Goal: Complete application form: Complete application form

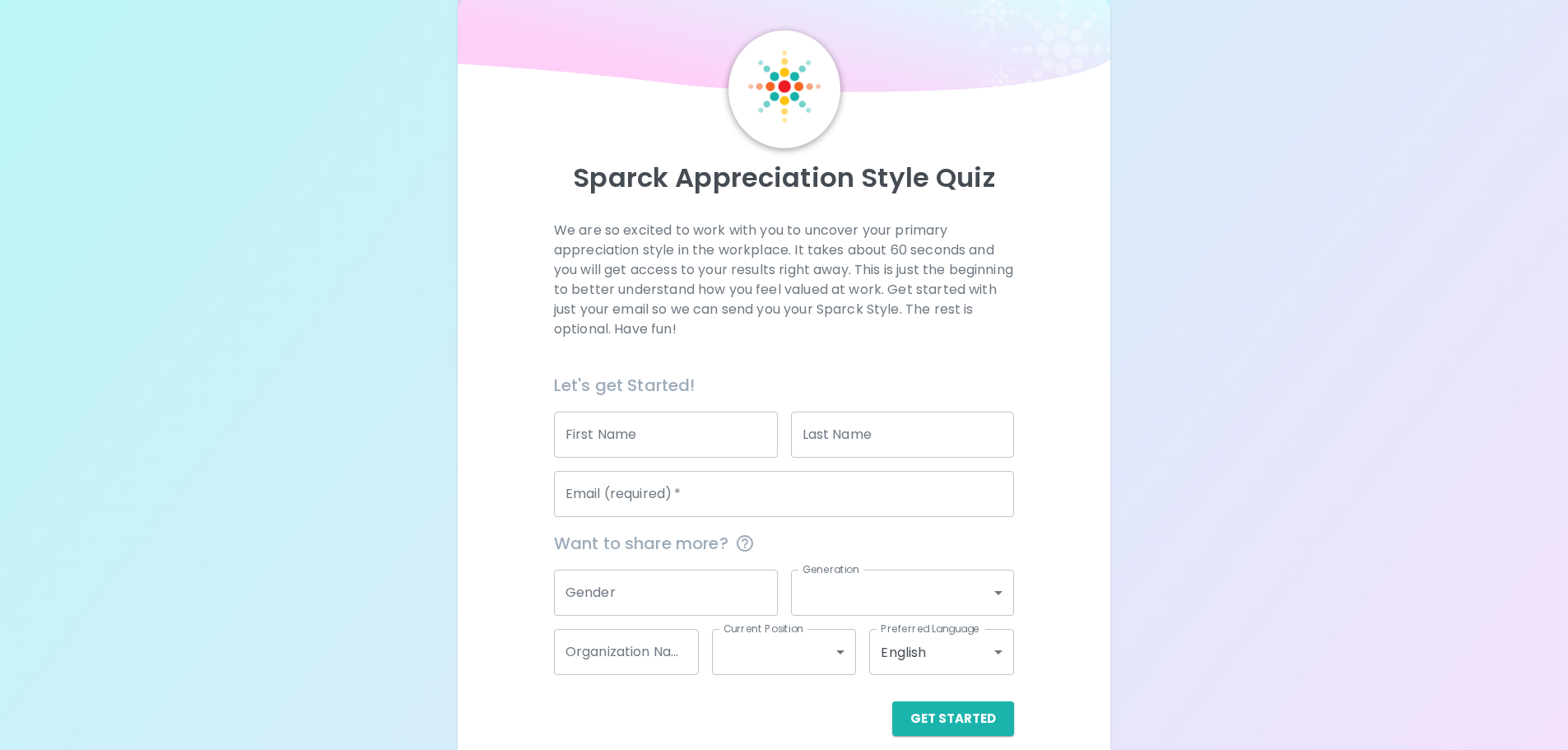
scroll to position [54, 0]
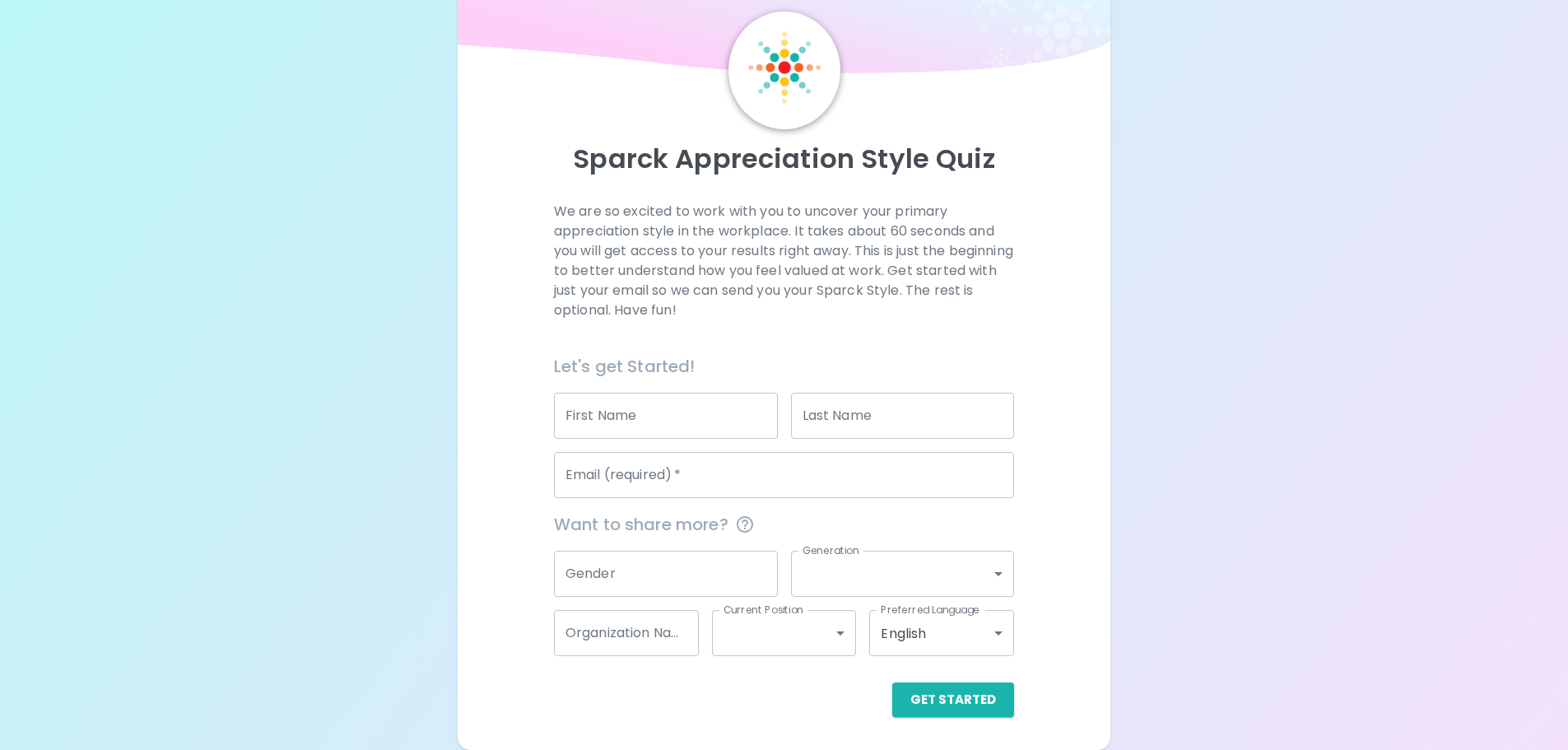
click at [644, 418] on input "First Name" at bounding box center [666, 416] width 223 height 46
type input "[PERSON_NAME]"
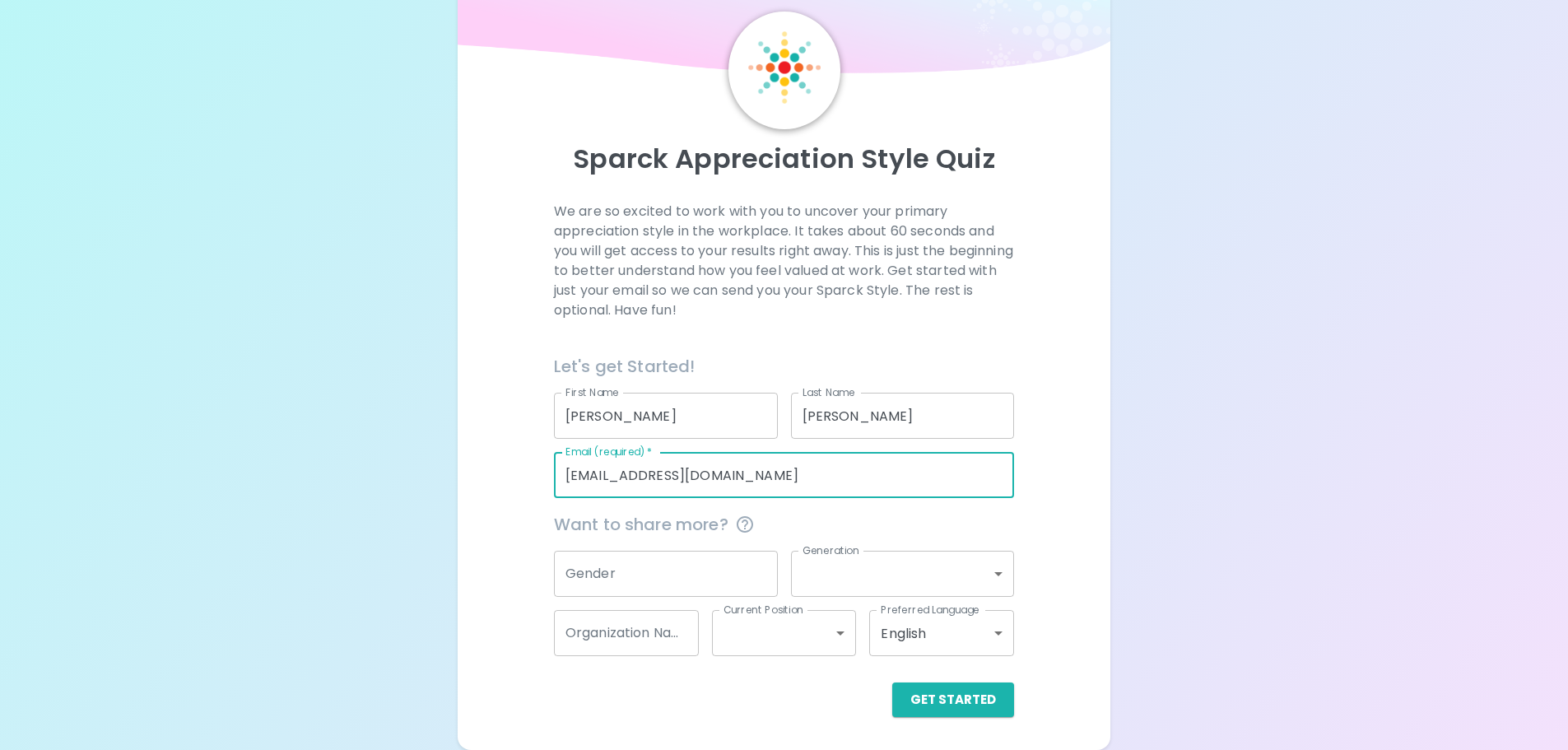
drag, startPoint x: 757, startPoint y: 483, endPoint x: 493, endPoint y: 481, distance: 264.0
click at [493, 481] on div "We are so excited to work with you to uncover your primary appreciation style i…" at bounding box center [784, 459] width 614 height 515
type input "knapp@lollypop.org"
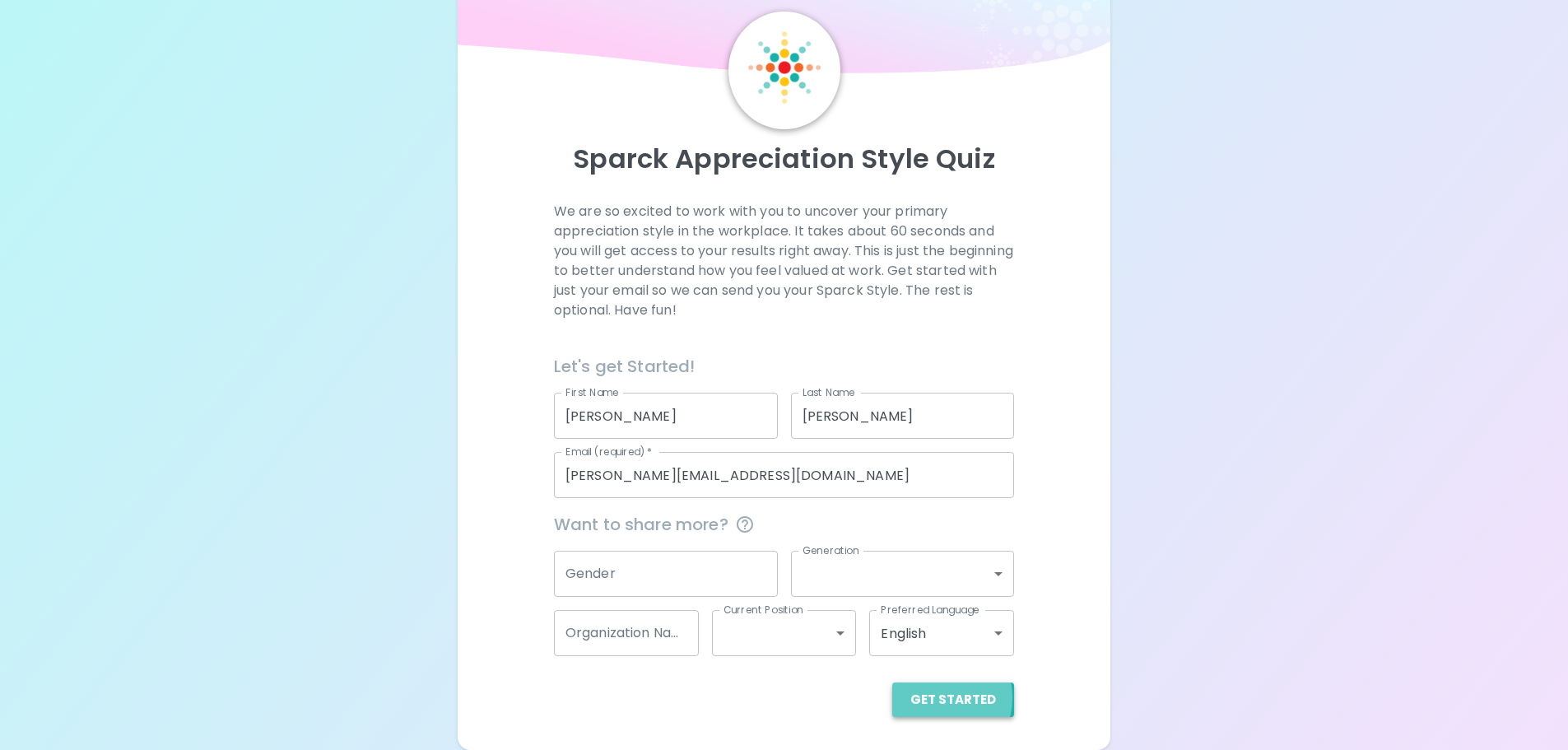
click at [938, 698] on button "Get Started" at bounding box center [953, 700] width 122 height 34
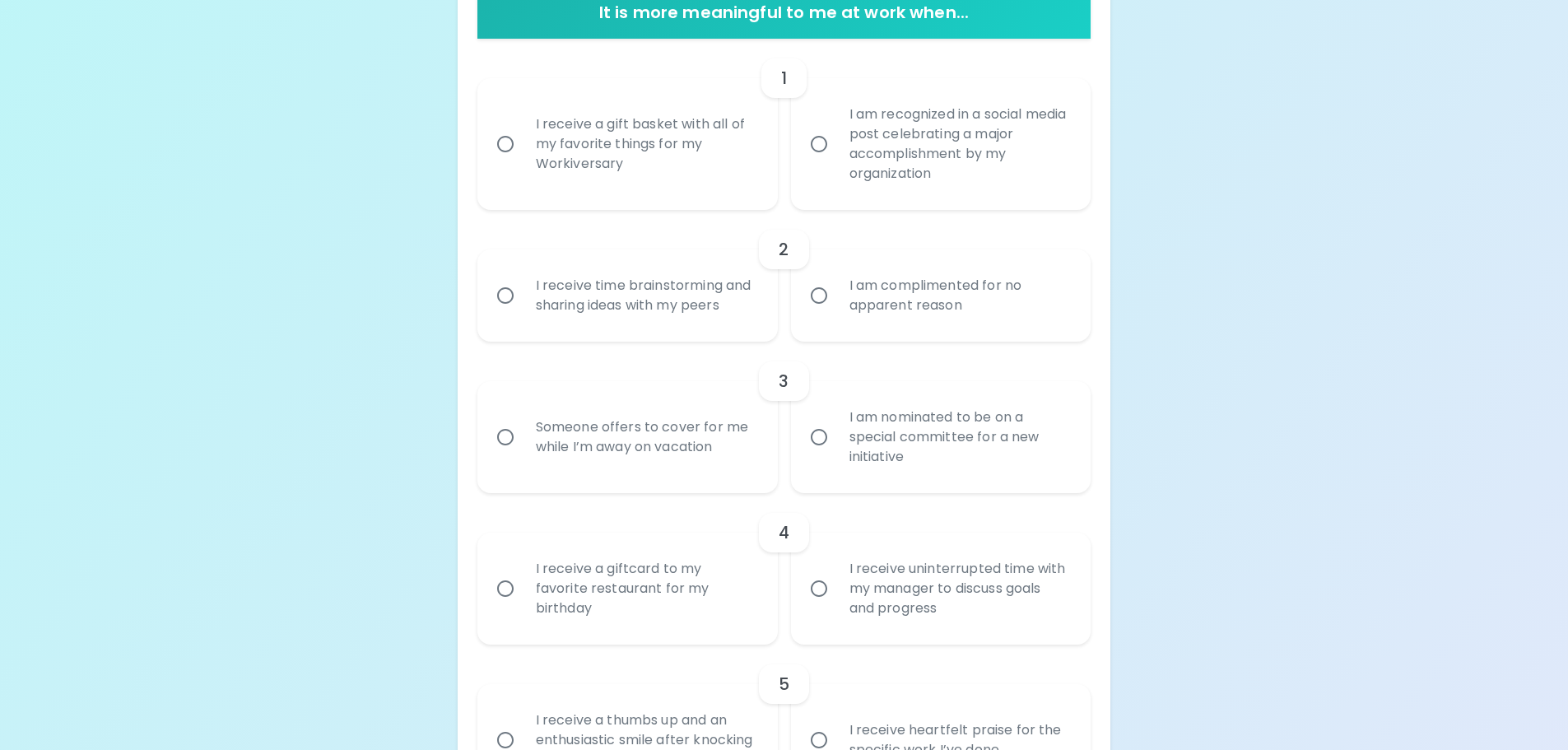
scroll to position [351, 0]
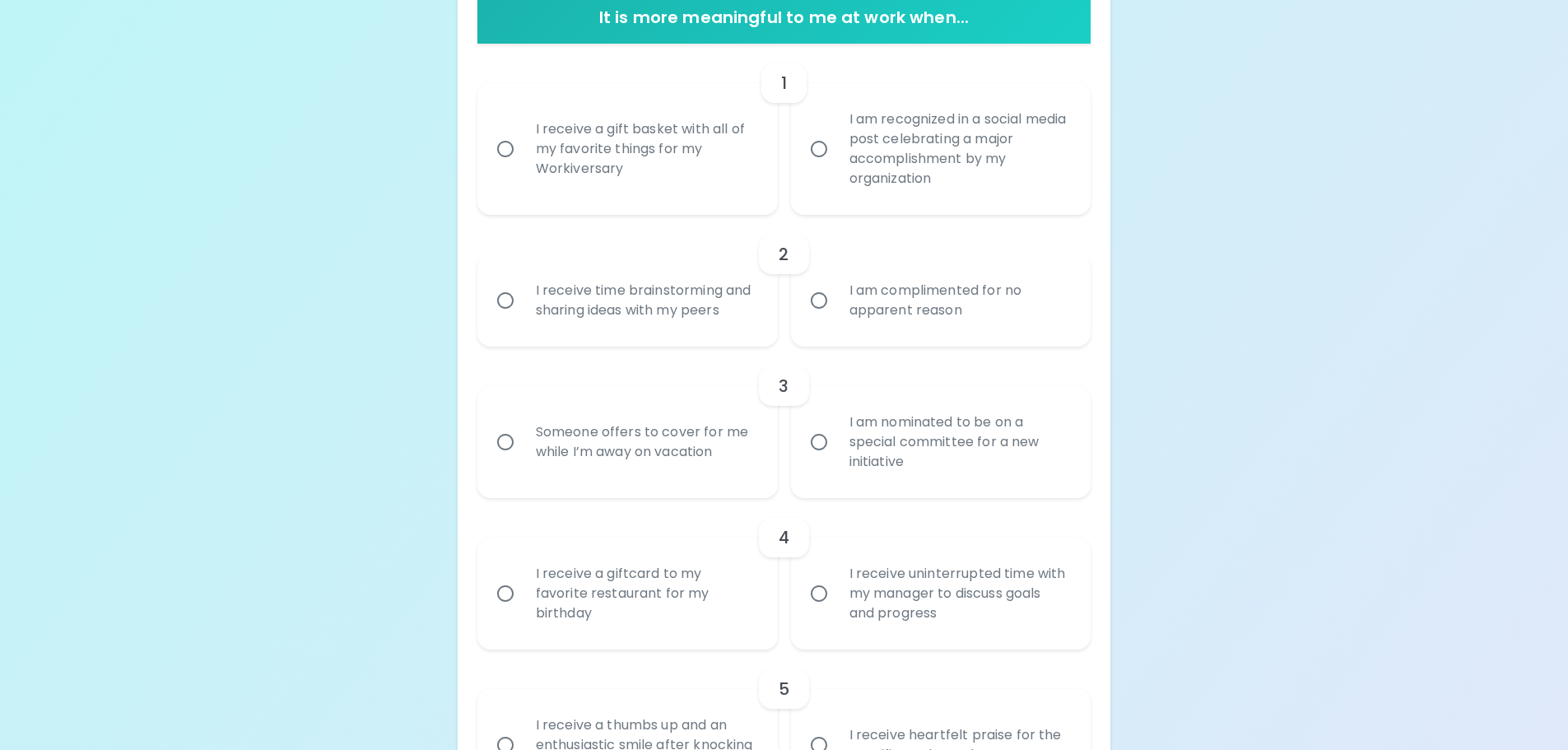
click at [507, 148] on input "I receive a gift basket with all of my favorite things for my Workiversary" at bounding box center [505, 148] width 34 height 34
radio input "true"
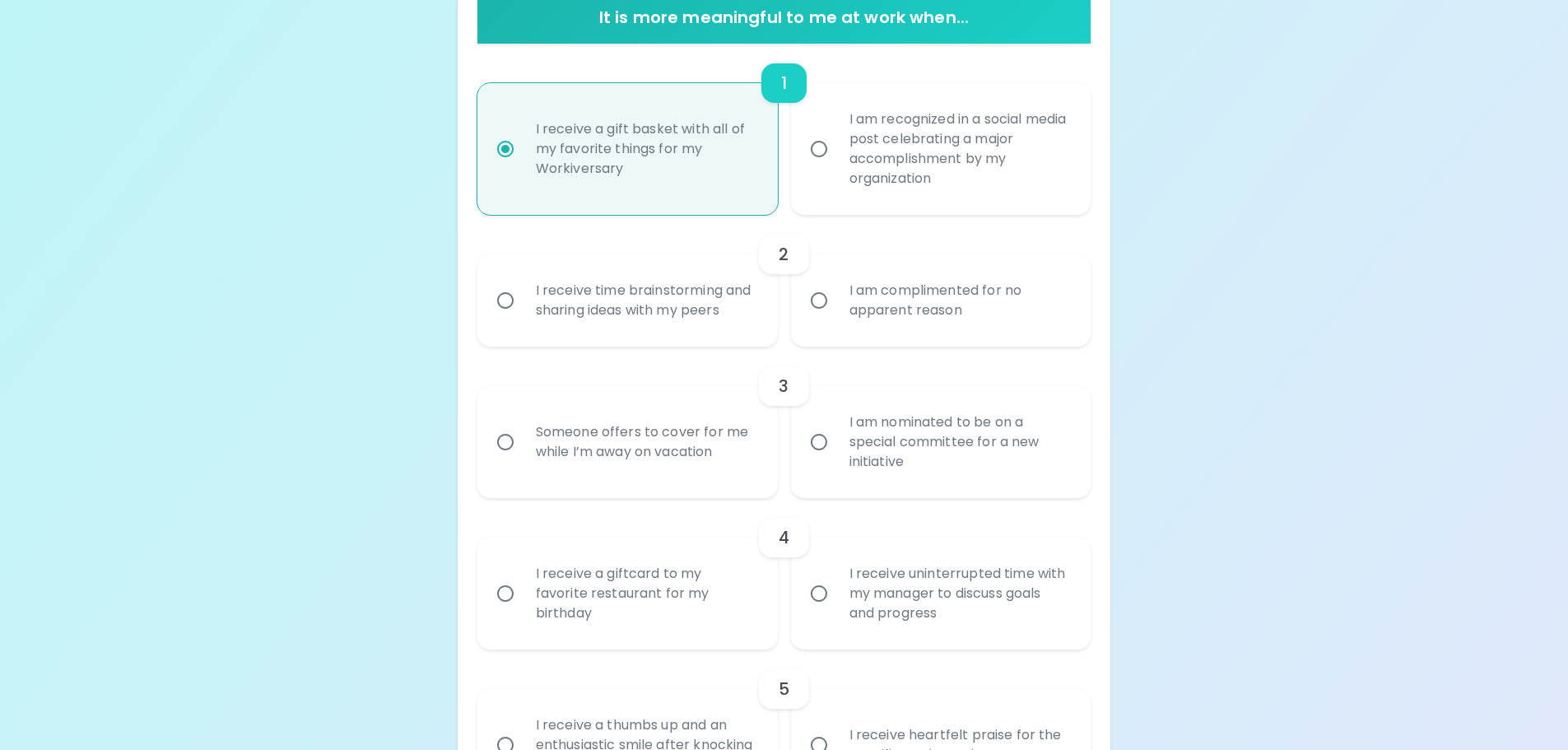
scroll to position [483, 0]
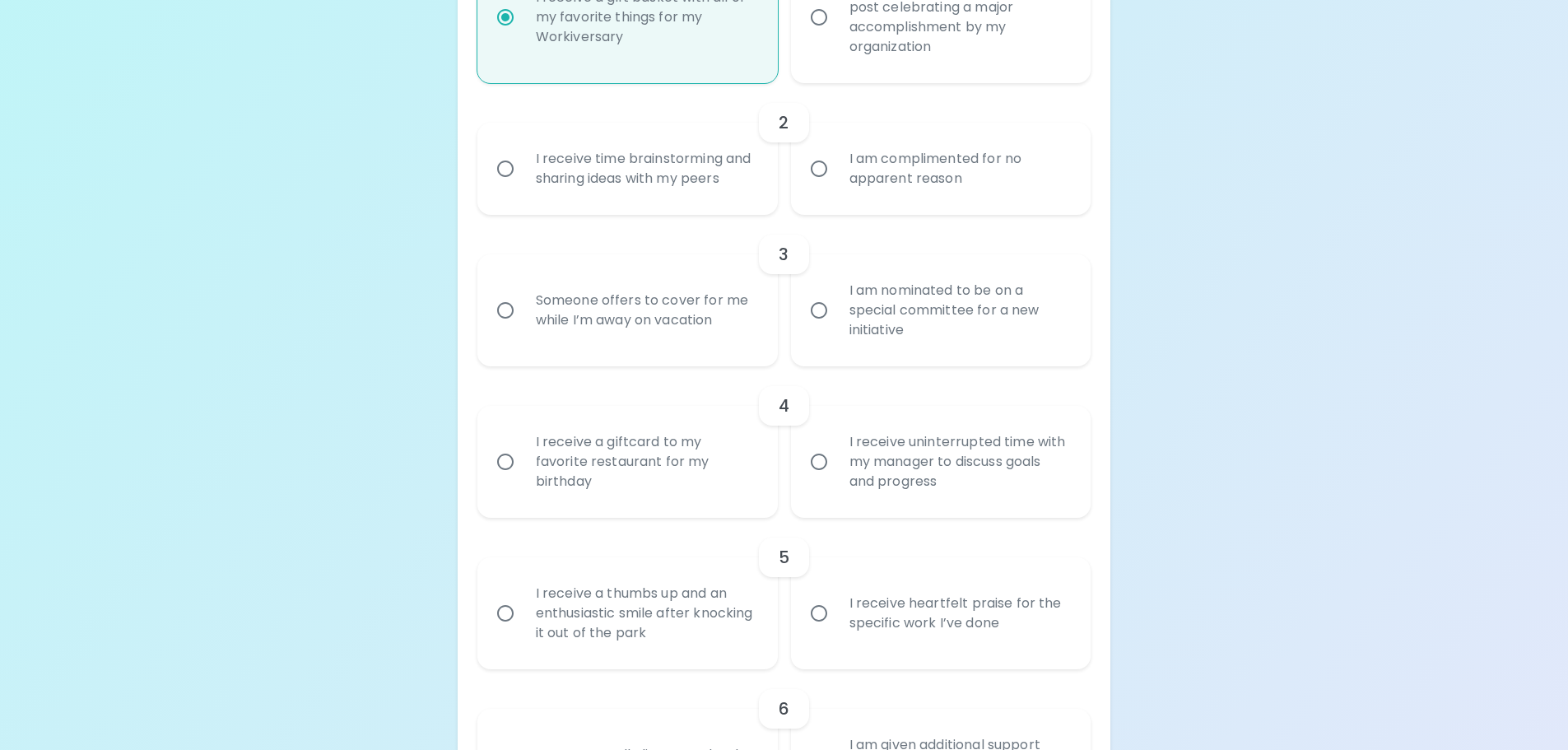
click at [818, 167] on input "I am complimented for no apparent reason" at bounding box center [818, 169] width 34 height 34
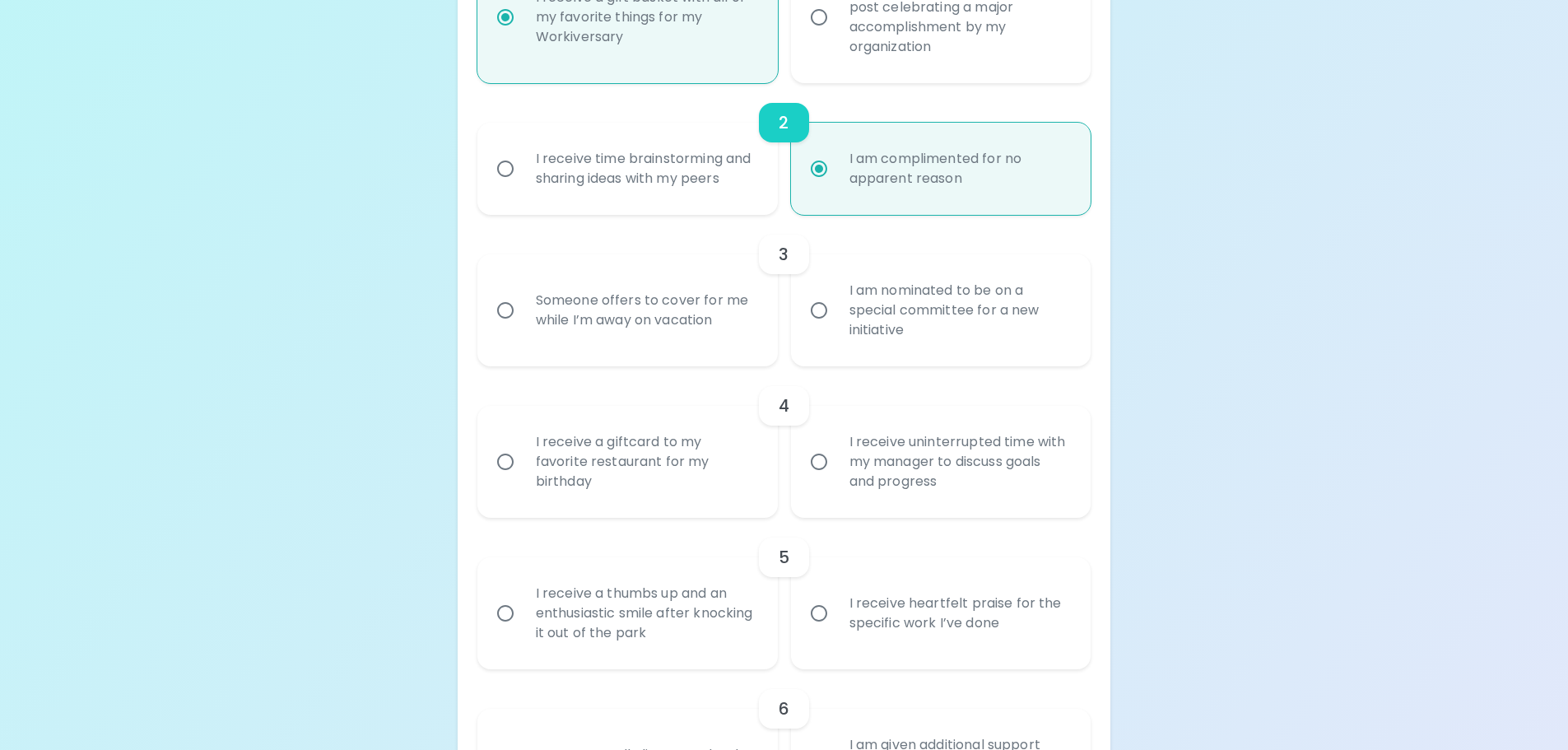
scroll to position [614, 0]
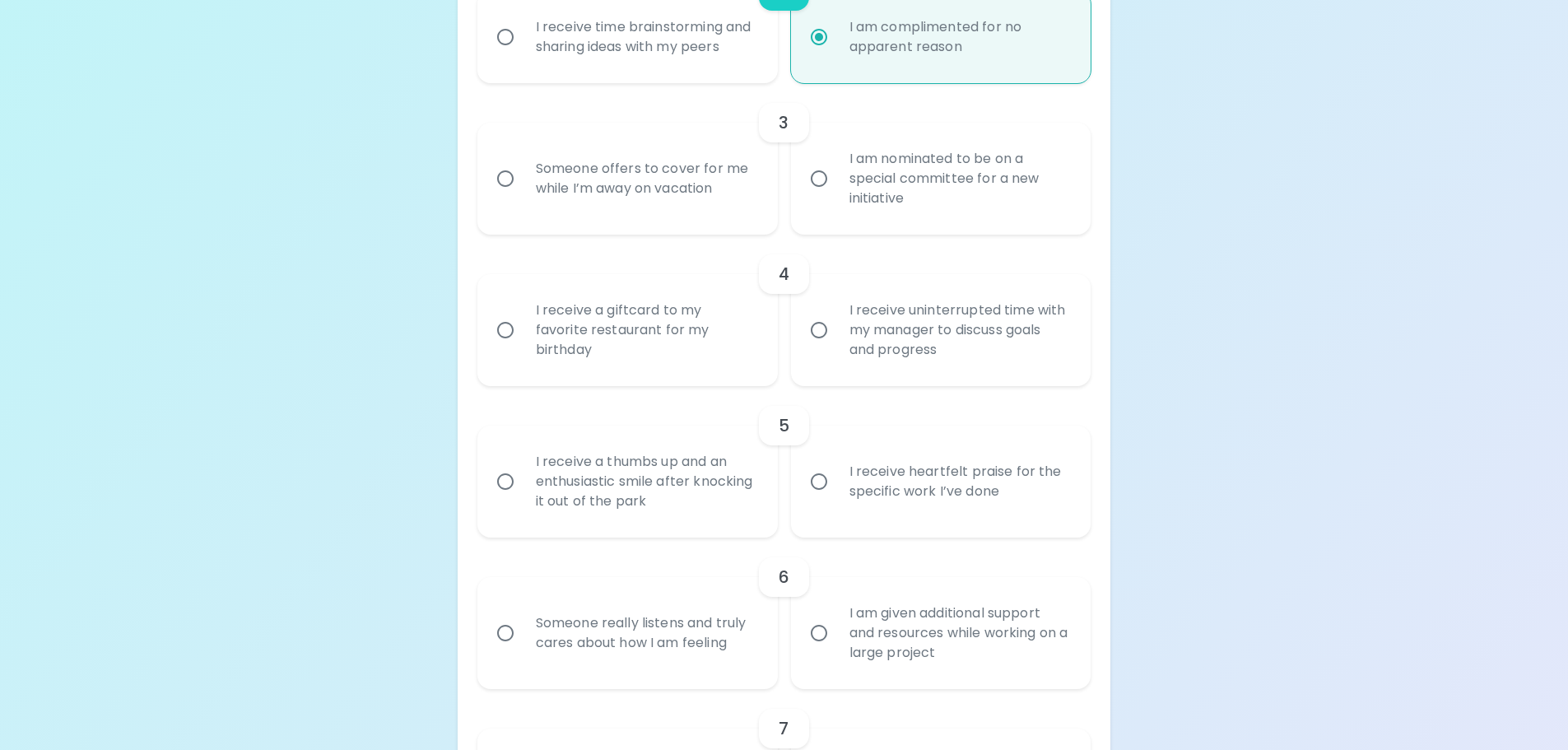
radio input "true"
click at [817, 175] on input "I am nominated to be on a special committee for a new initiative" at bounding box center [818, 178] width 34 height 34
radio input "false"
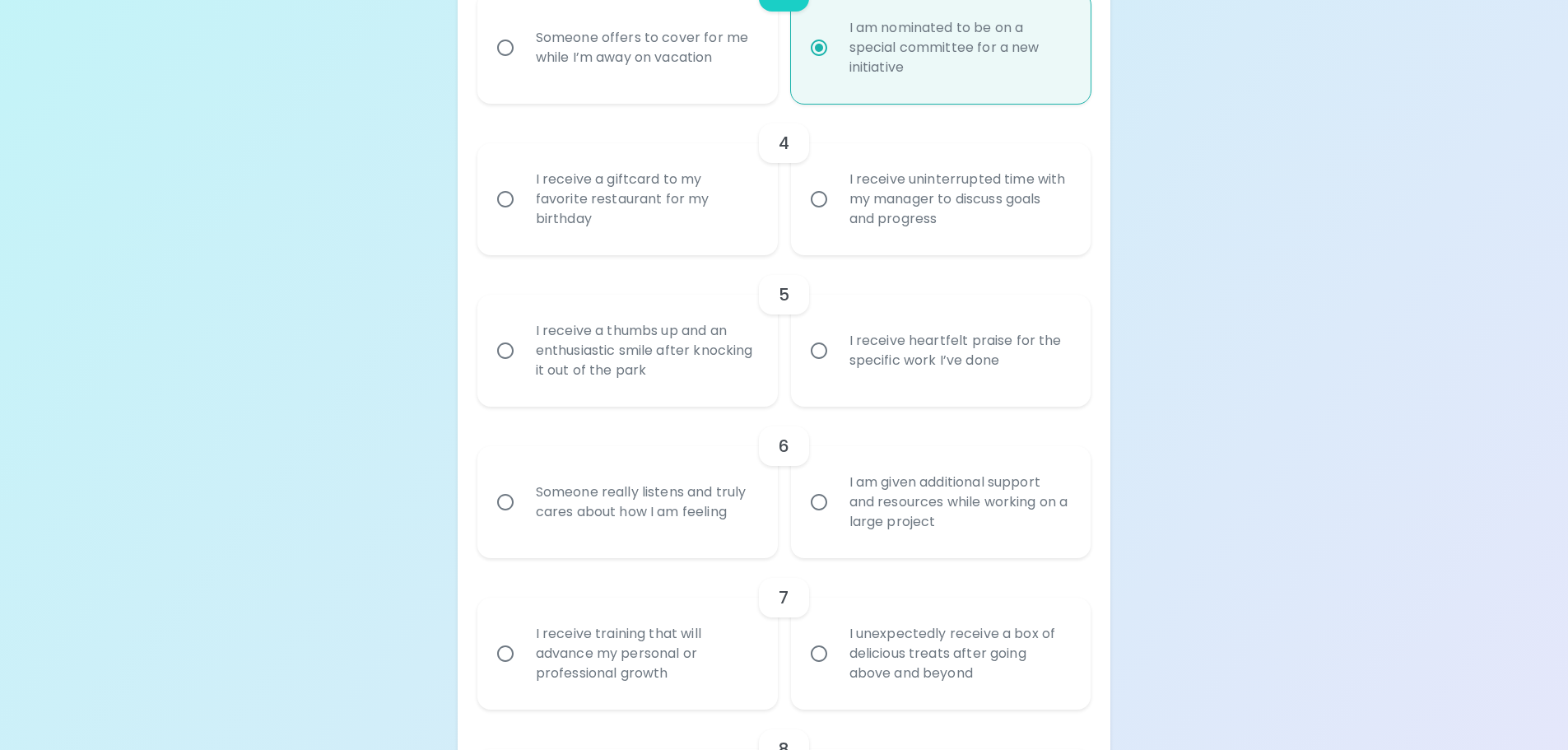
scroll to position [746, 0]
radio input "true"
click at [818, 198] on input "I receive uninterrupted time with my manager to discuss goals and progress" at bounding box center [818, 198] width 34 height 34
radio input "false"
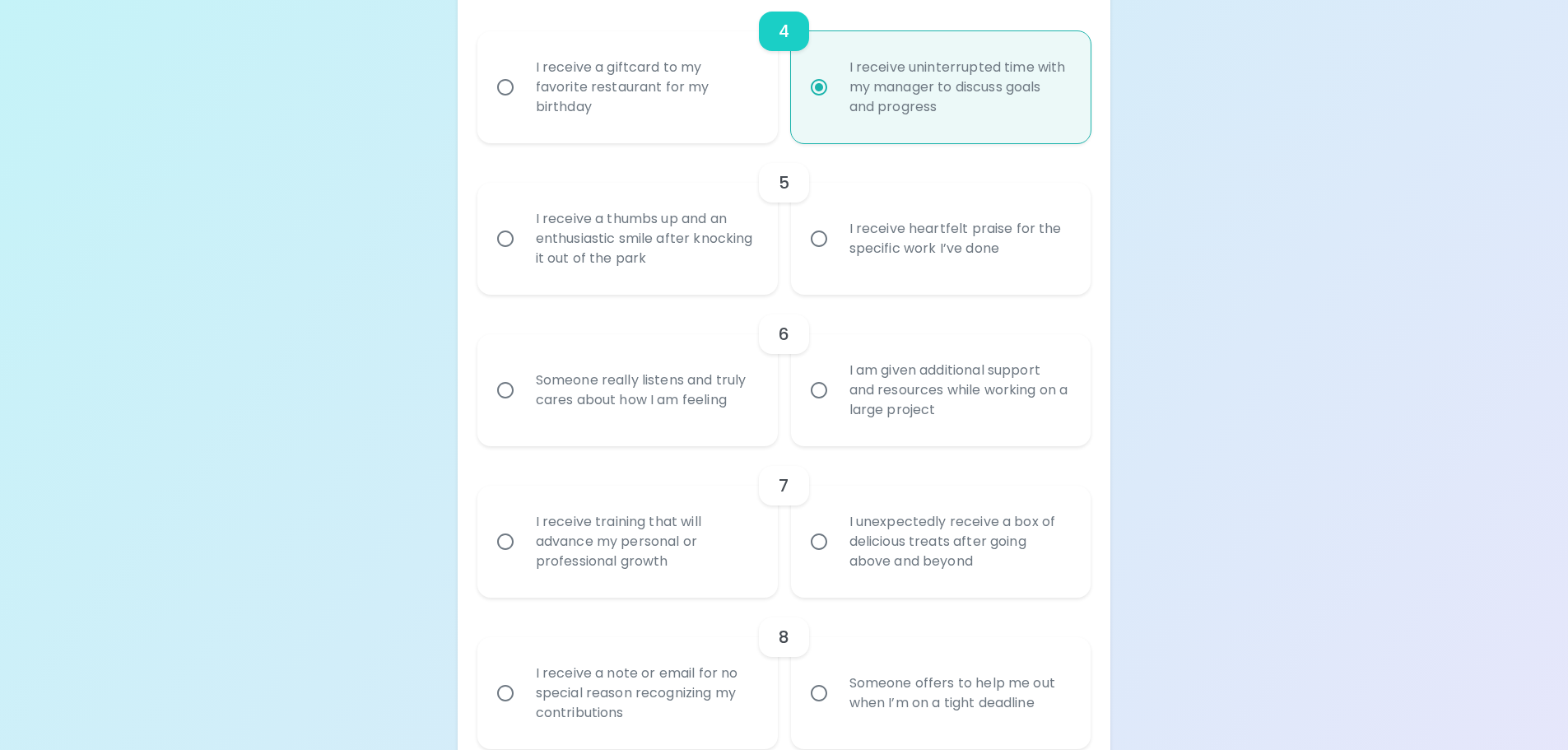
scroll to position [878, 0]
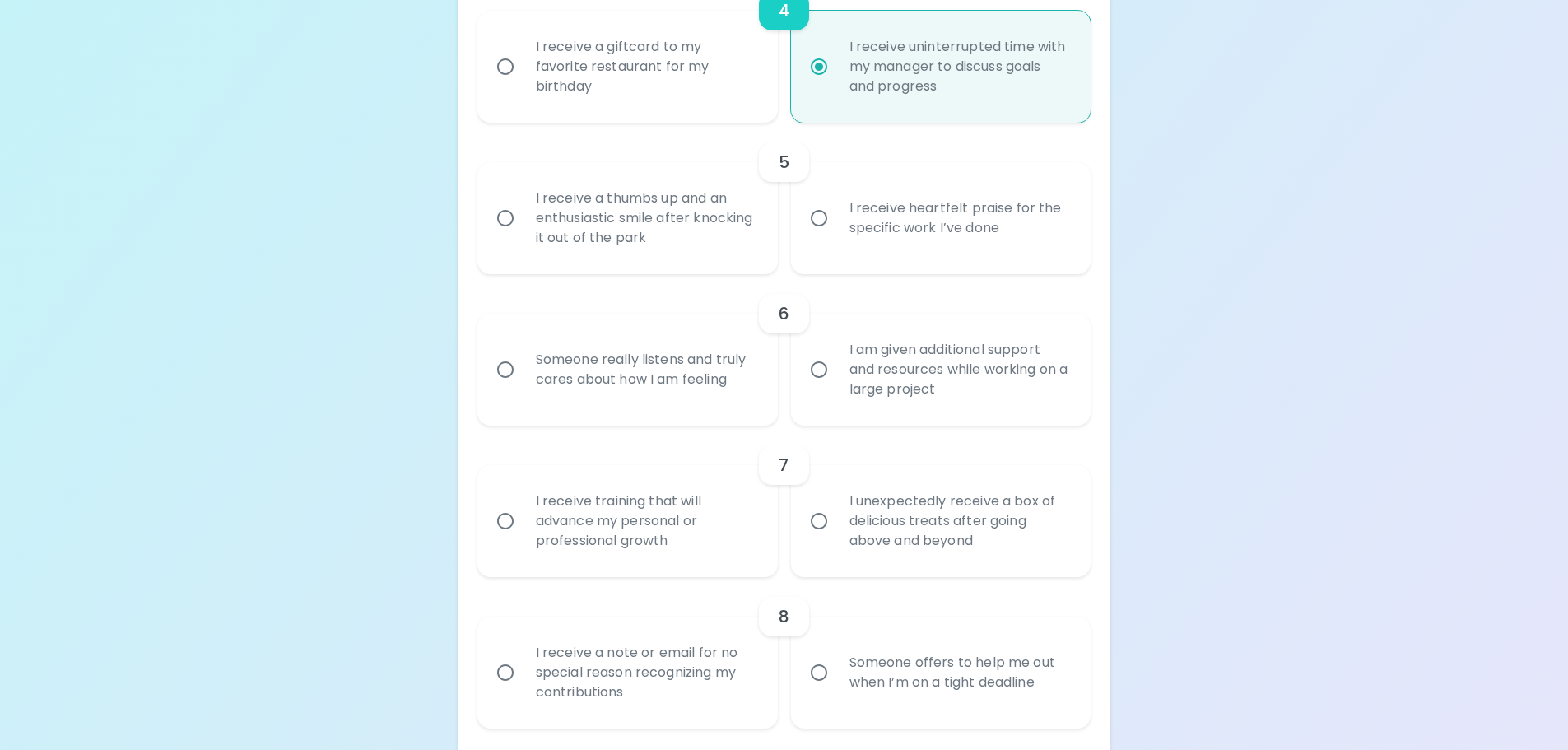
radio input "true"
click at [818, 224] on input "I receive heartfelt praise for the specific work I’ve done" at bounding box center [818, 218] width 34 height 34
radio input "false"
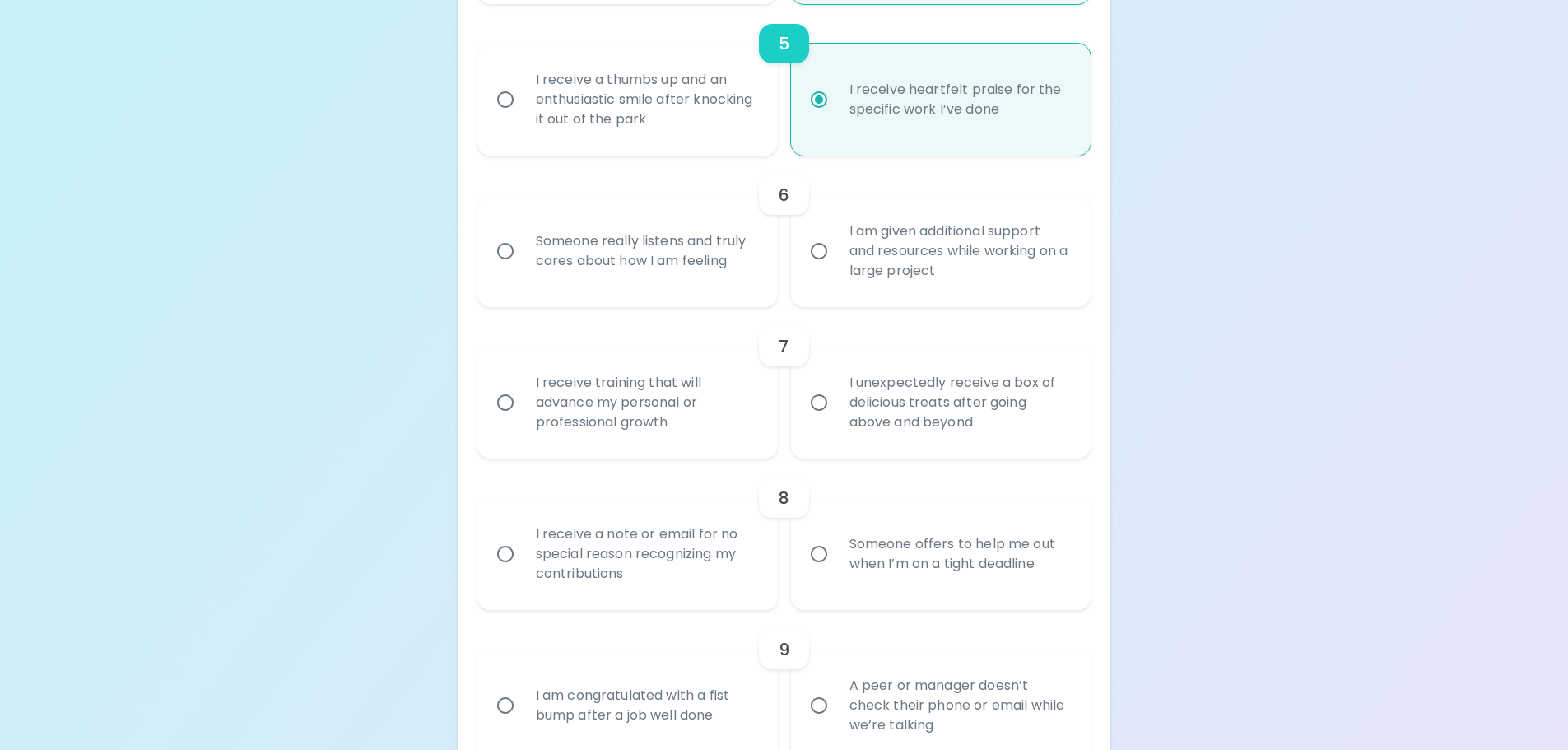
scroll to position [1010, 0]
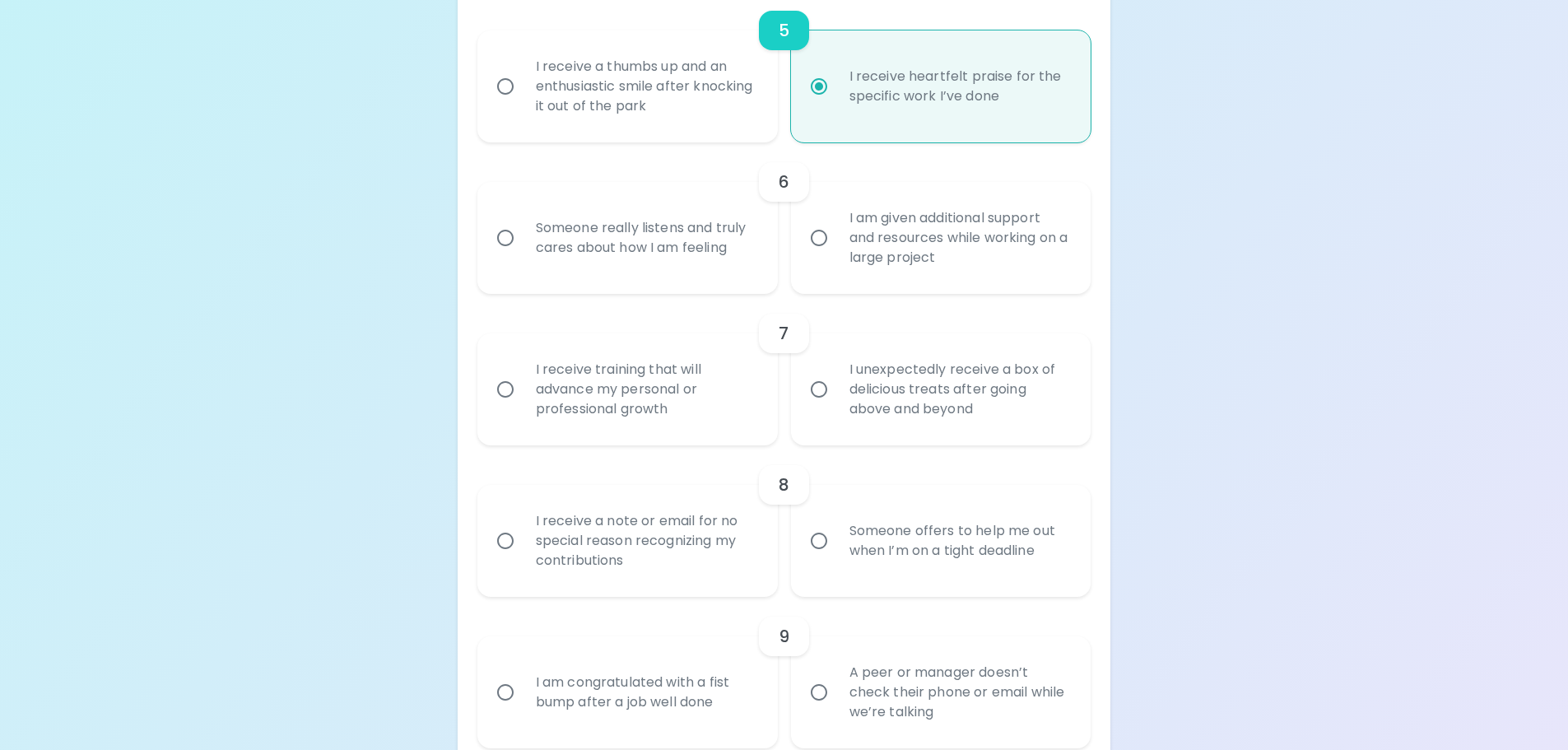
radio input "true"
click at [509, 242] on input "Someone really listens and truly cares about how I am feeling" at bounding box center [505, 238] width 34 height 34
radio input "false"
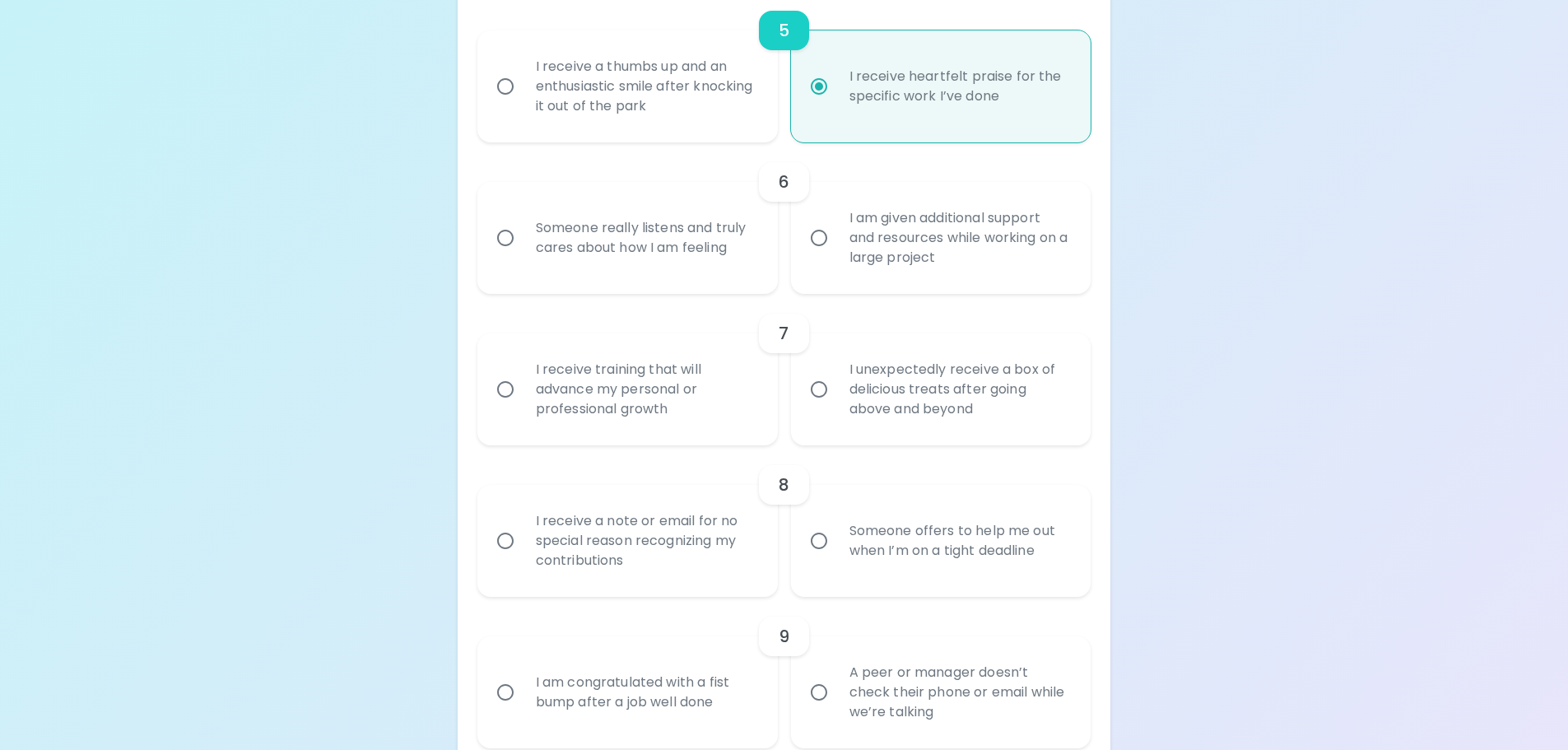
radio input "false"
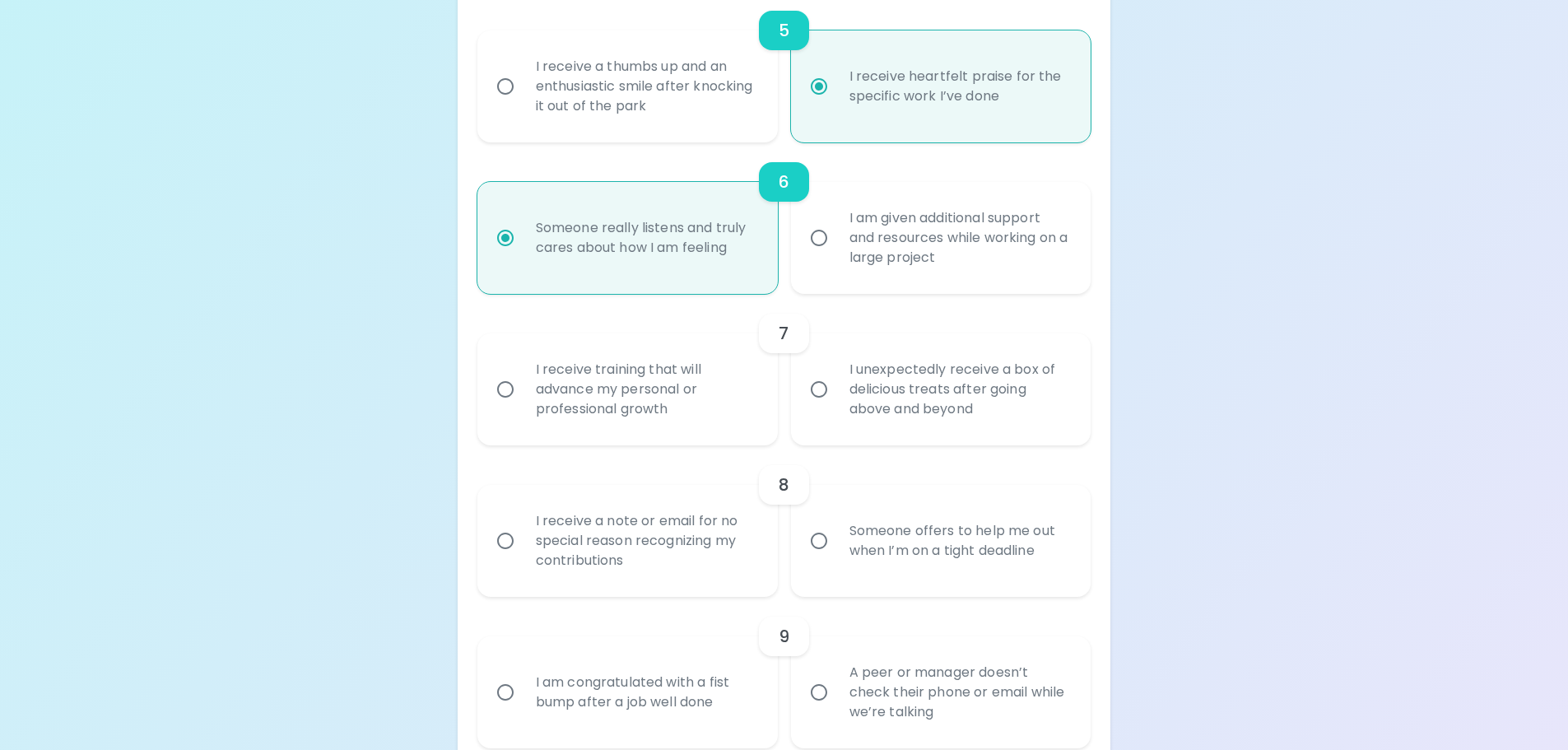
scroll to position [1141, 0]
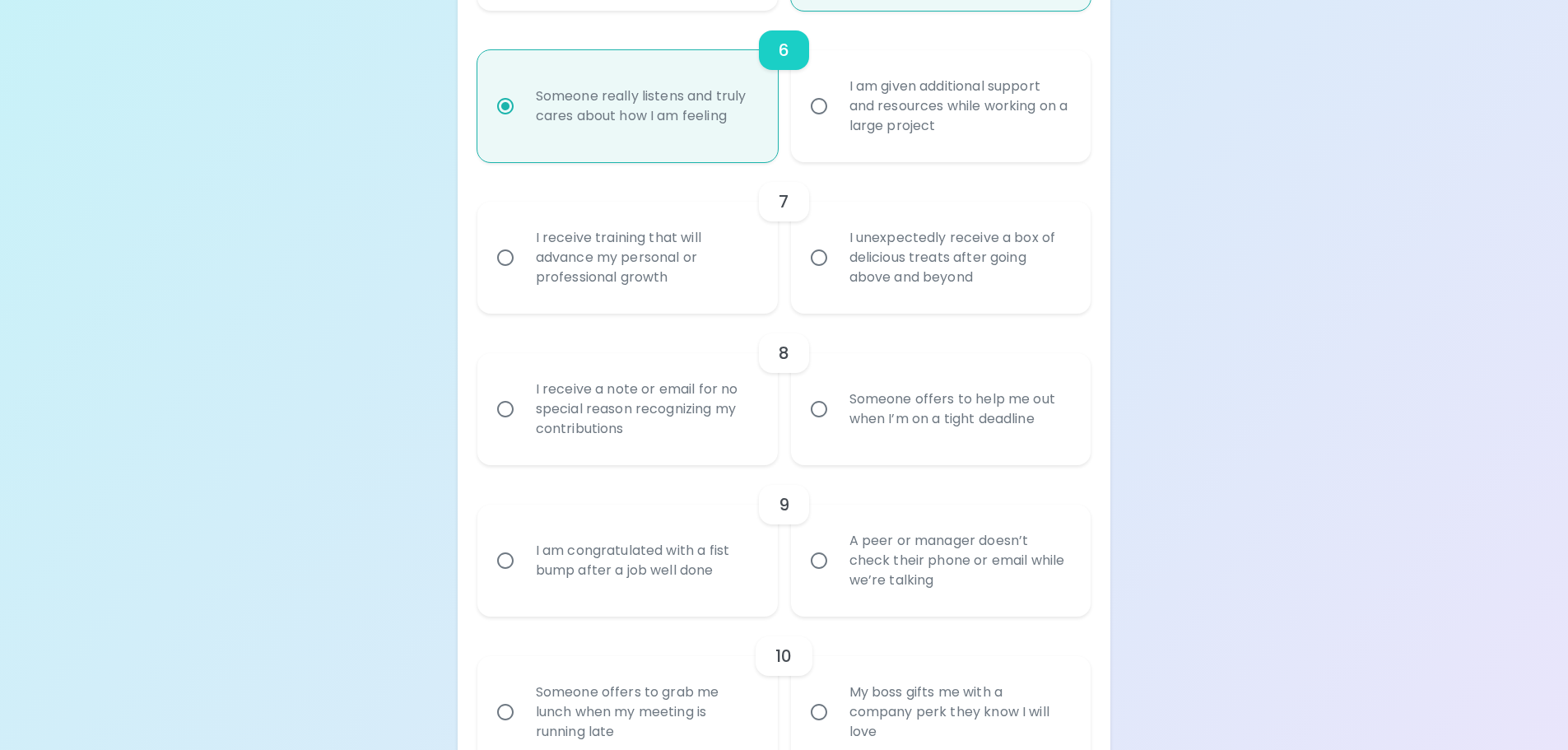
radio input "true"
click at [822, 257] on input "I unexpectedly receive a box of delicious treats after going above and beyond" at bounding box center [818, 257] width 34 height 34
radio input "false"
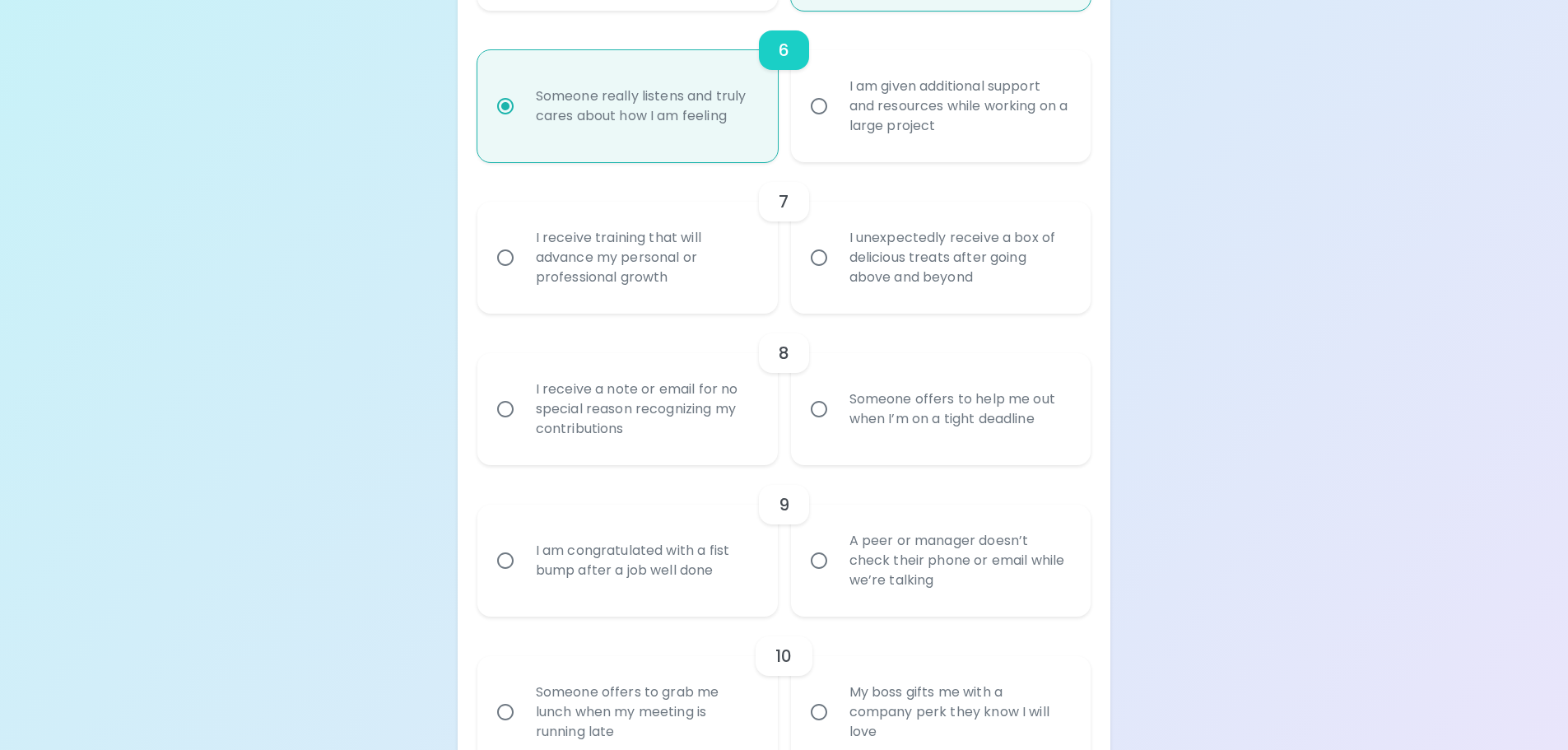
radio input "false"
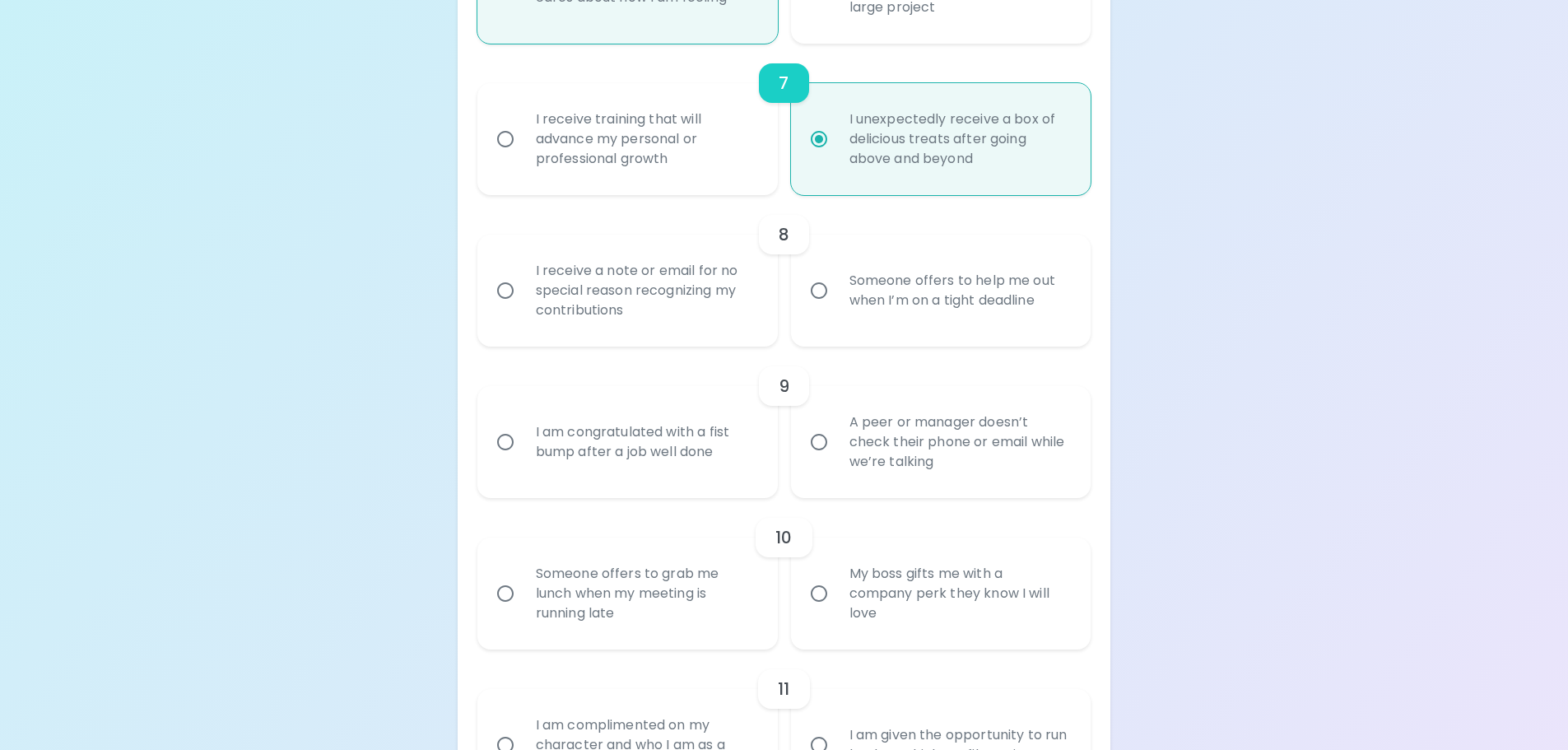
scroll to position [1273, 0]
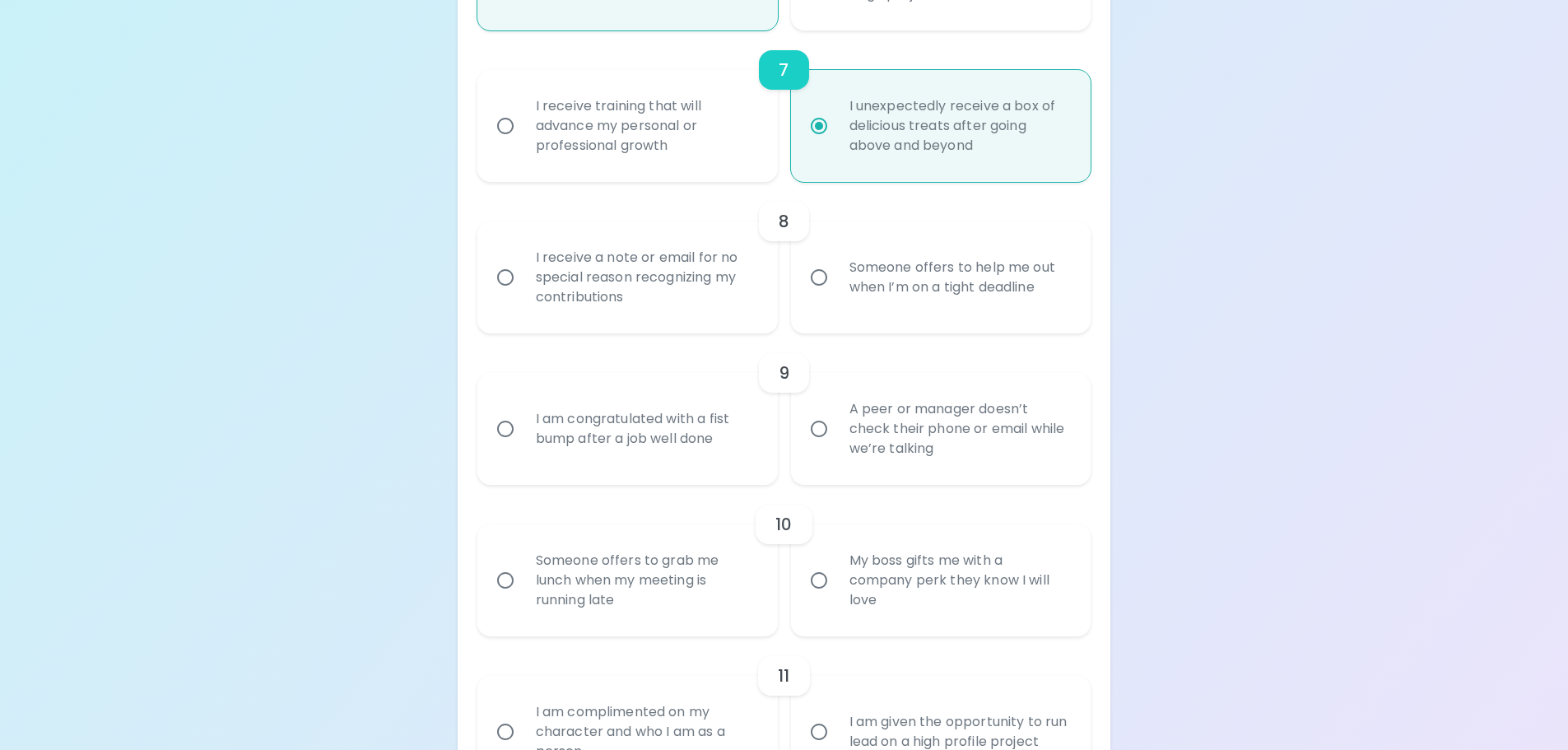
radio input "true"
click at [506, 280] on input "I receive a note or email for no special reason recognizing my contributions" at bounding box center [505, 277] width 34 height 34
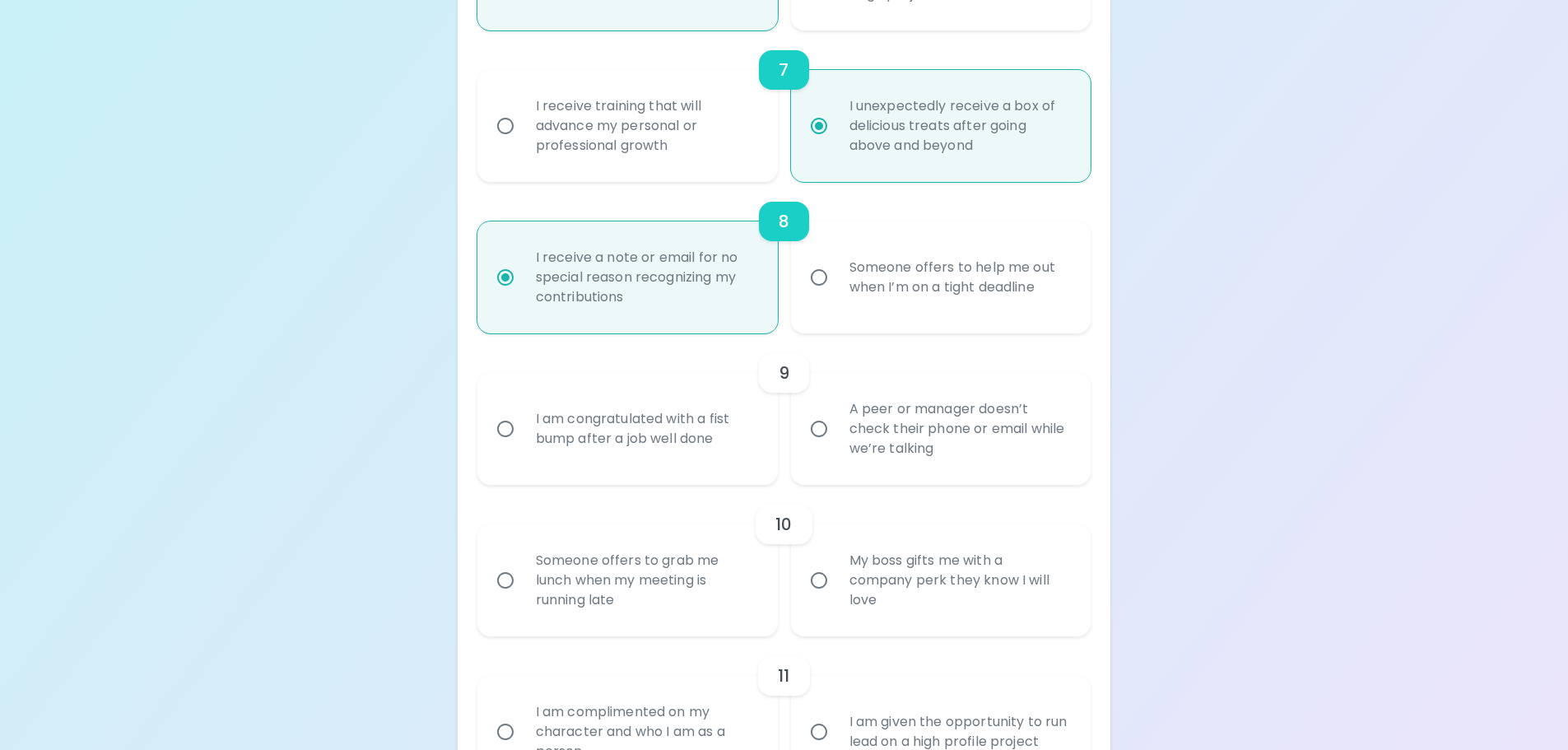
radio input "false"
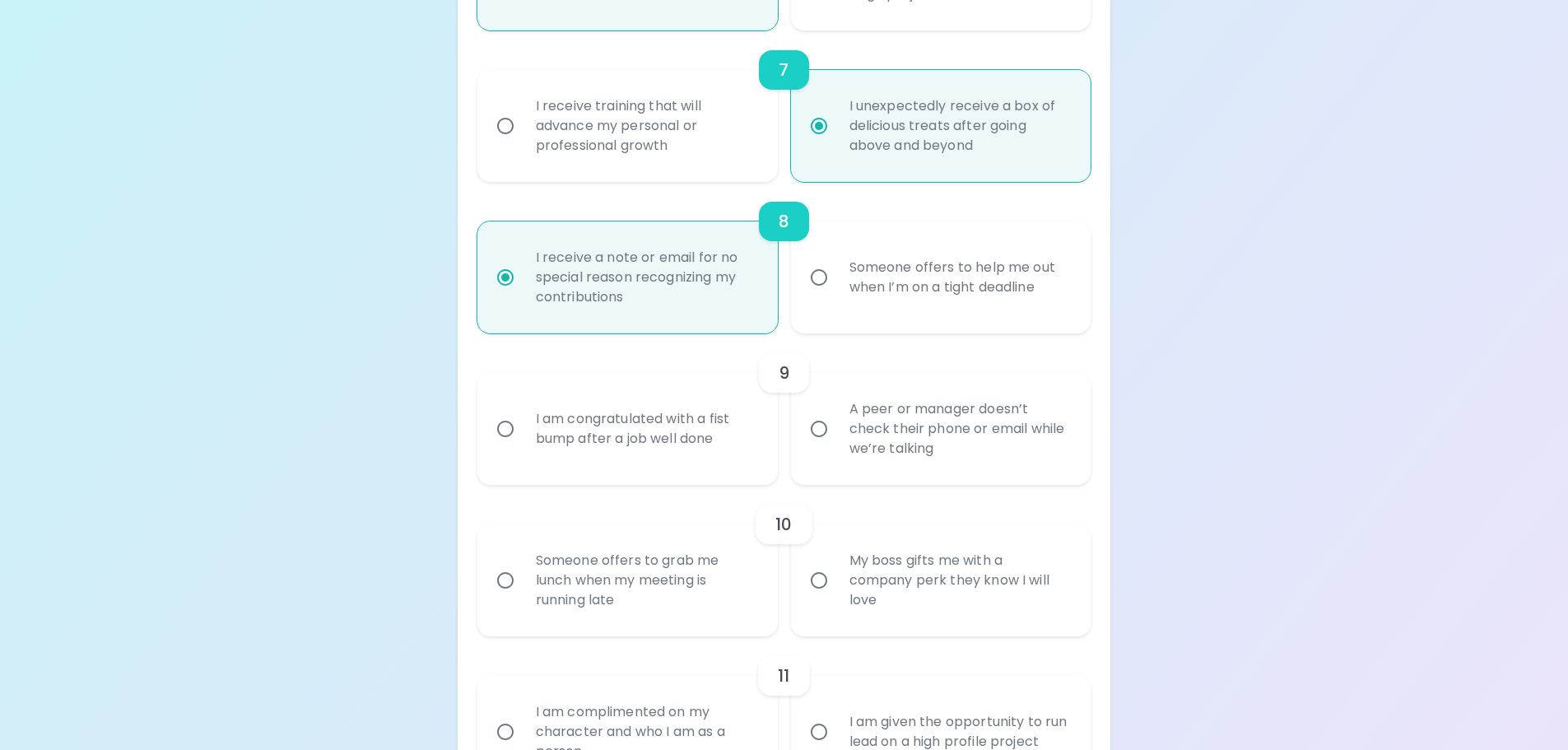
radio input "false"
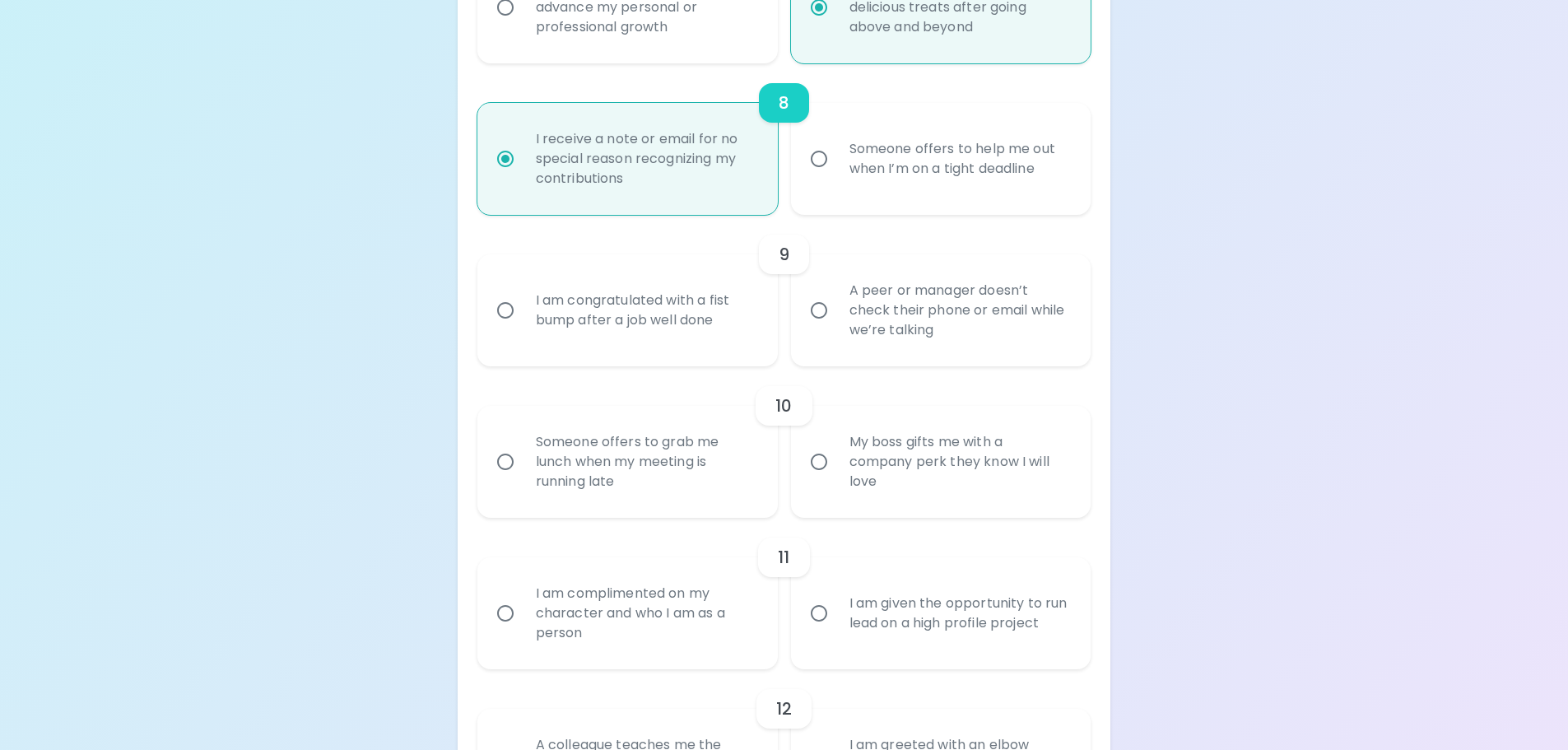
scroll to position [1405, 0]
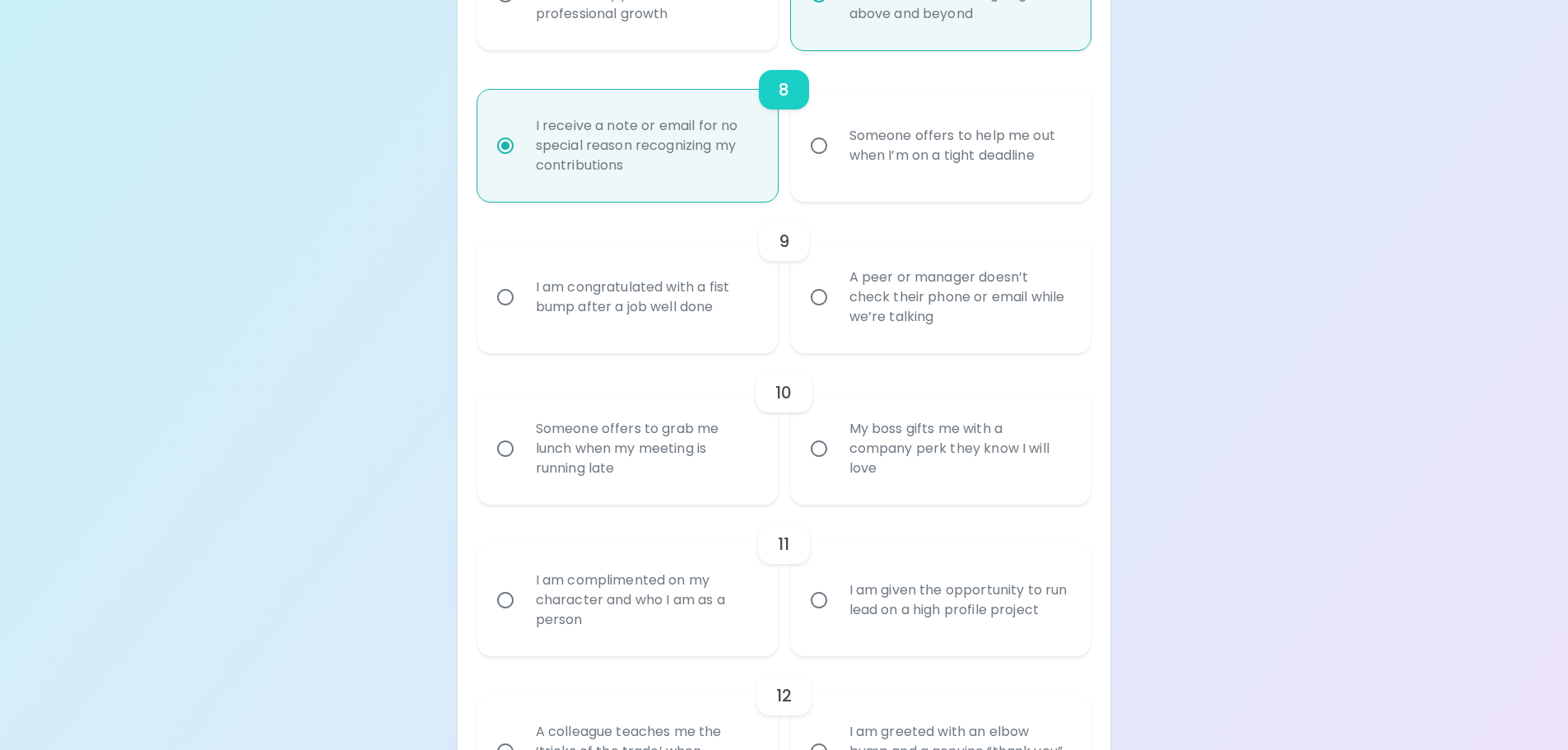
radio input "true"
click at [506, 300] on input "I am congratulated with a fist bump after a job well done" at bounding box center [505, 297] width 34 height 34
radio input "false"
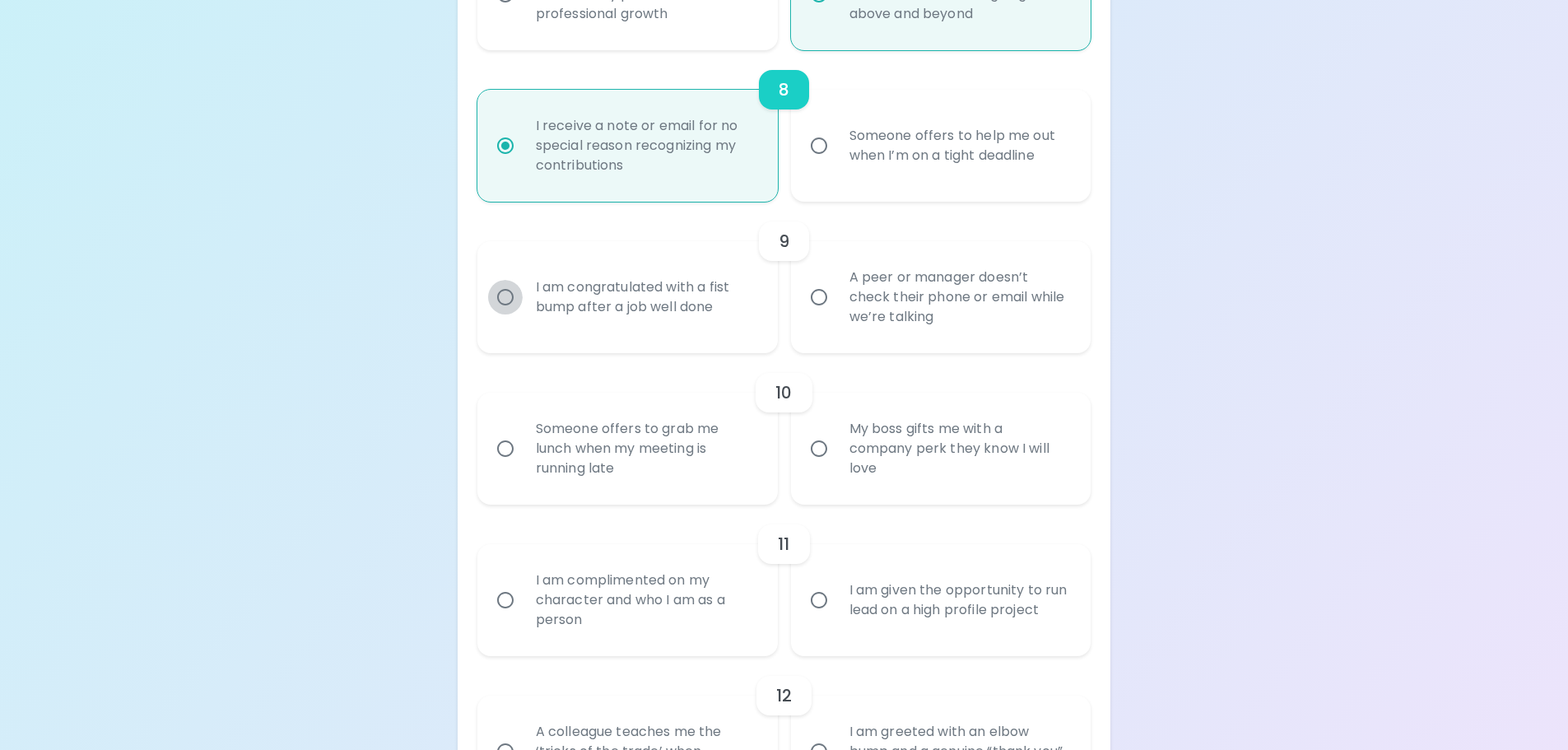
radio input "false"
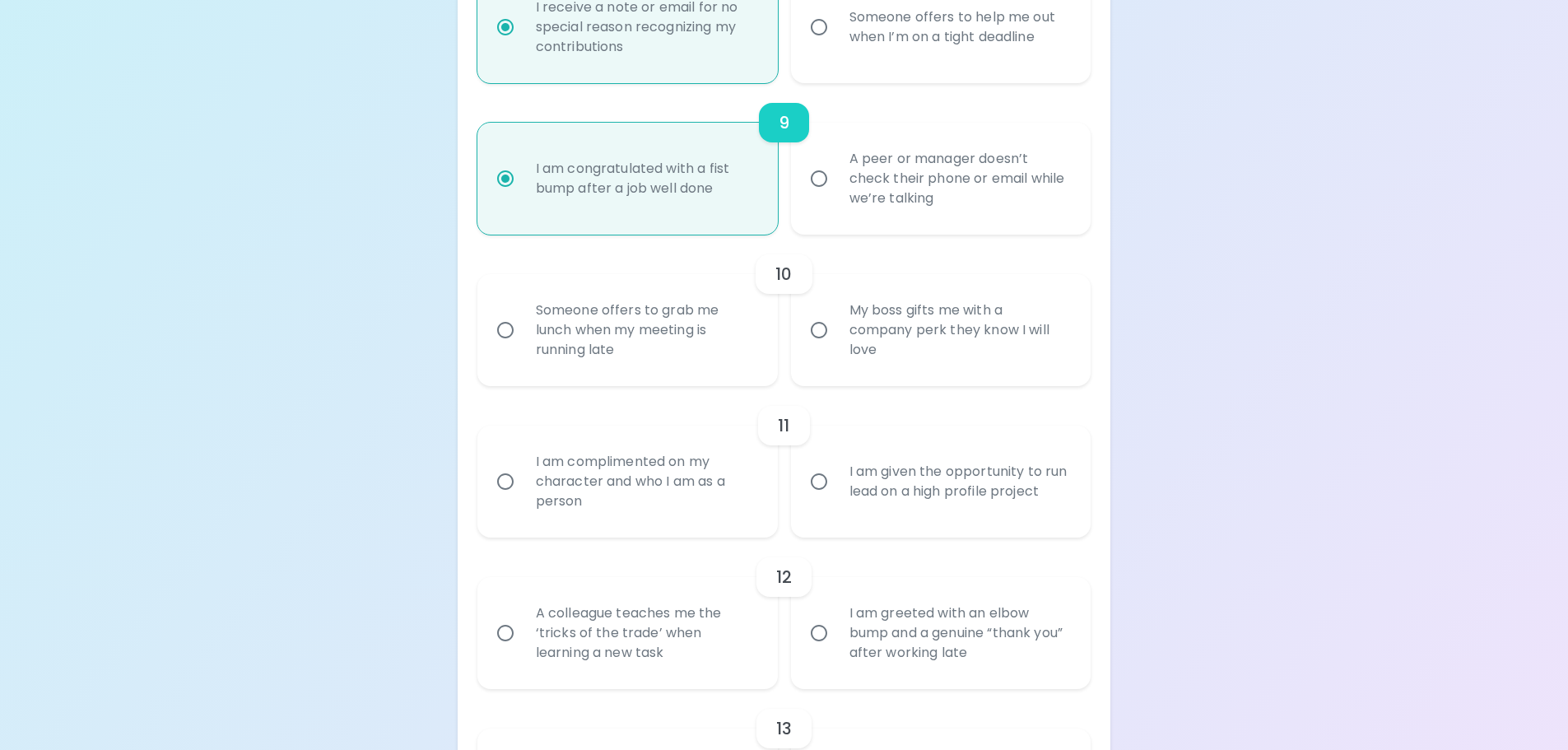
scroll to position [1536, 0]
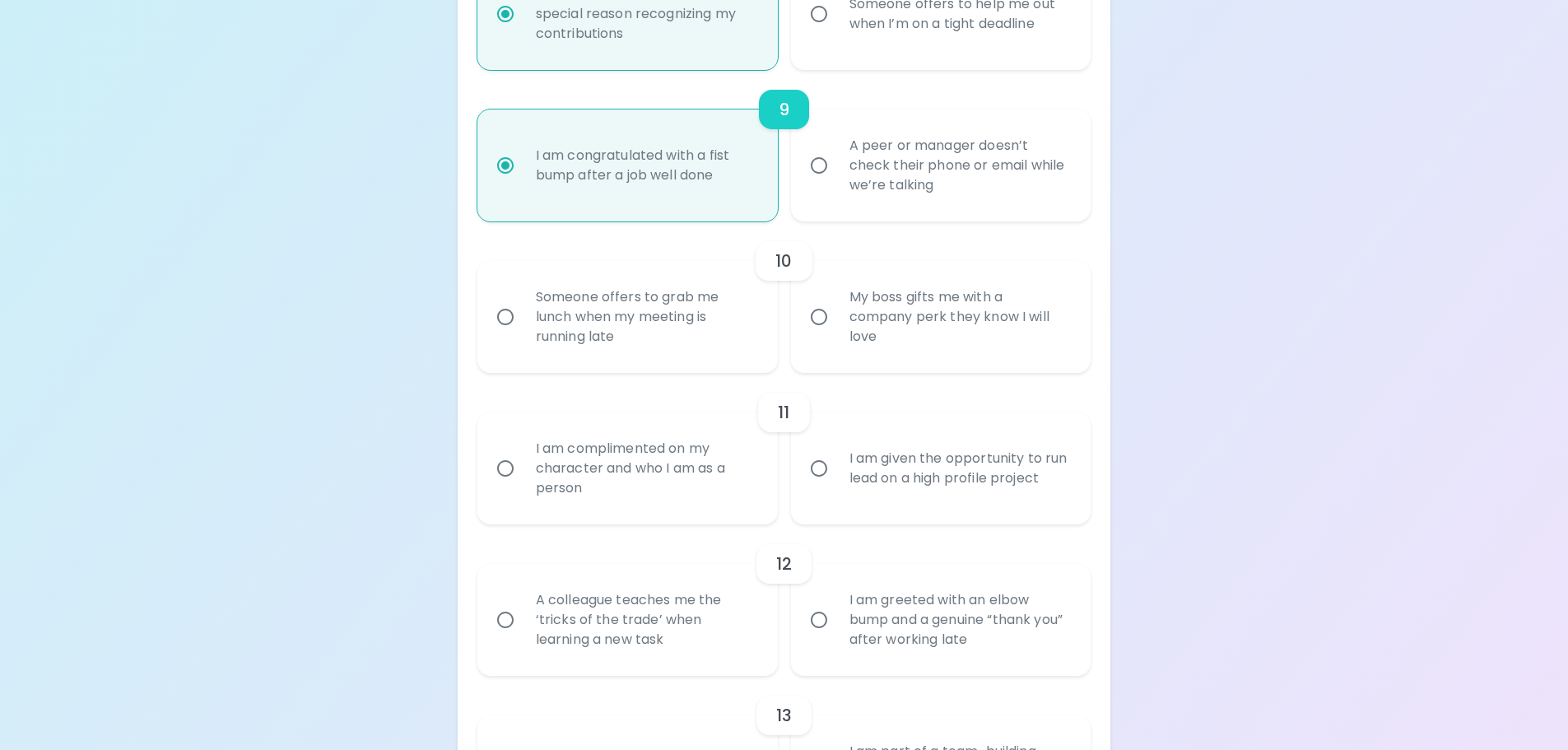
radio input "true"
click at [818, 317] on input "My boss gifts me with a company perk they know I will love" at bounding box center [818, 317] width 34 height 34
radio input "false"
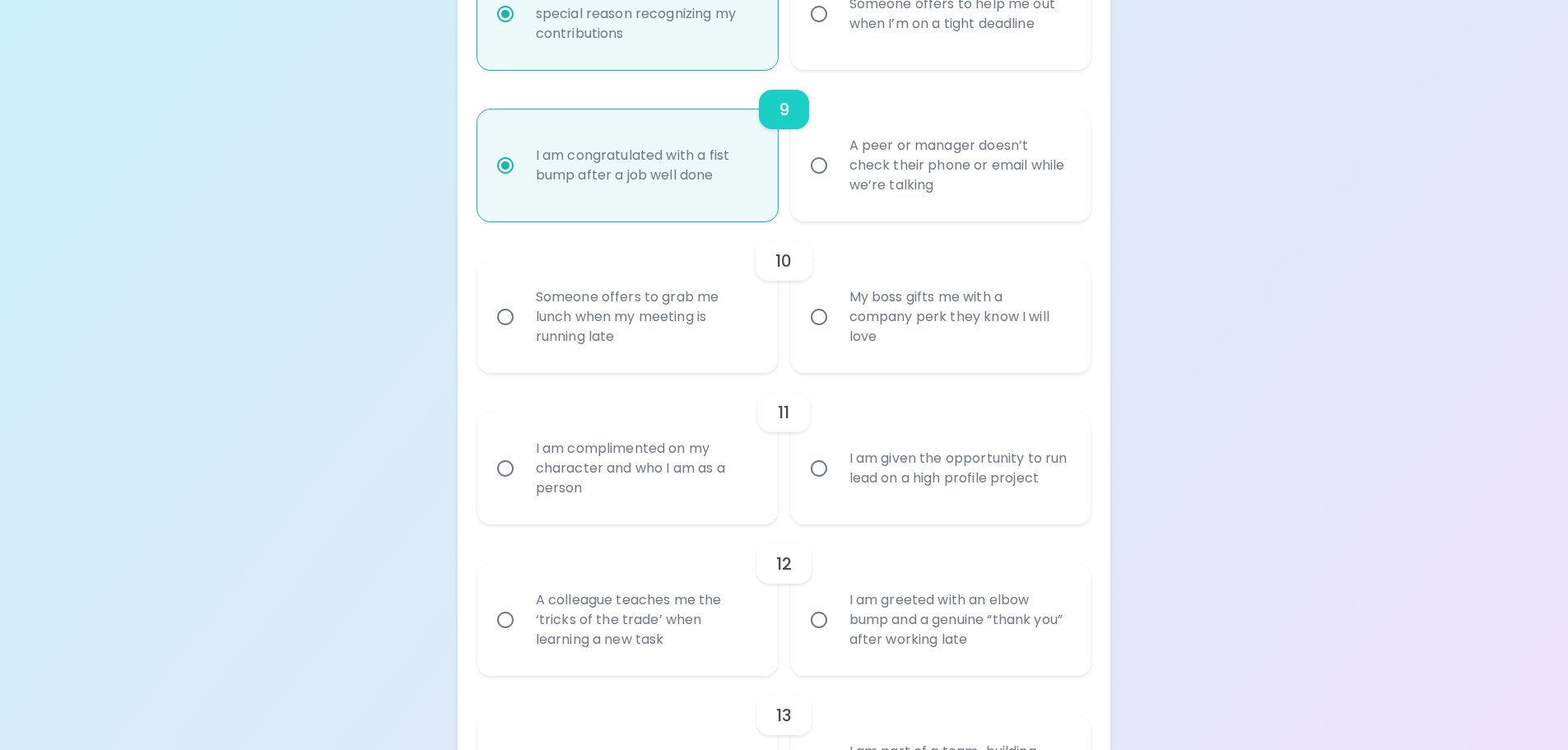
radio input "false"
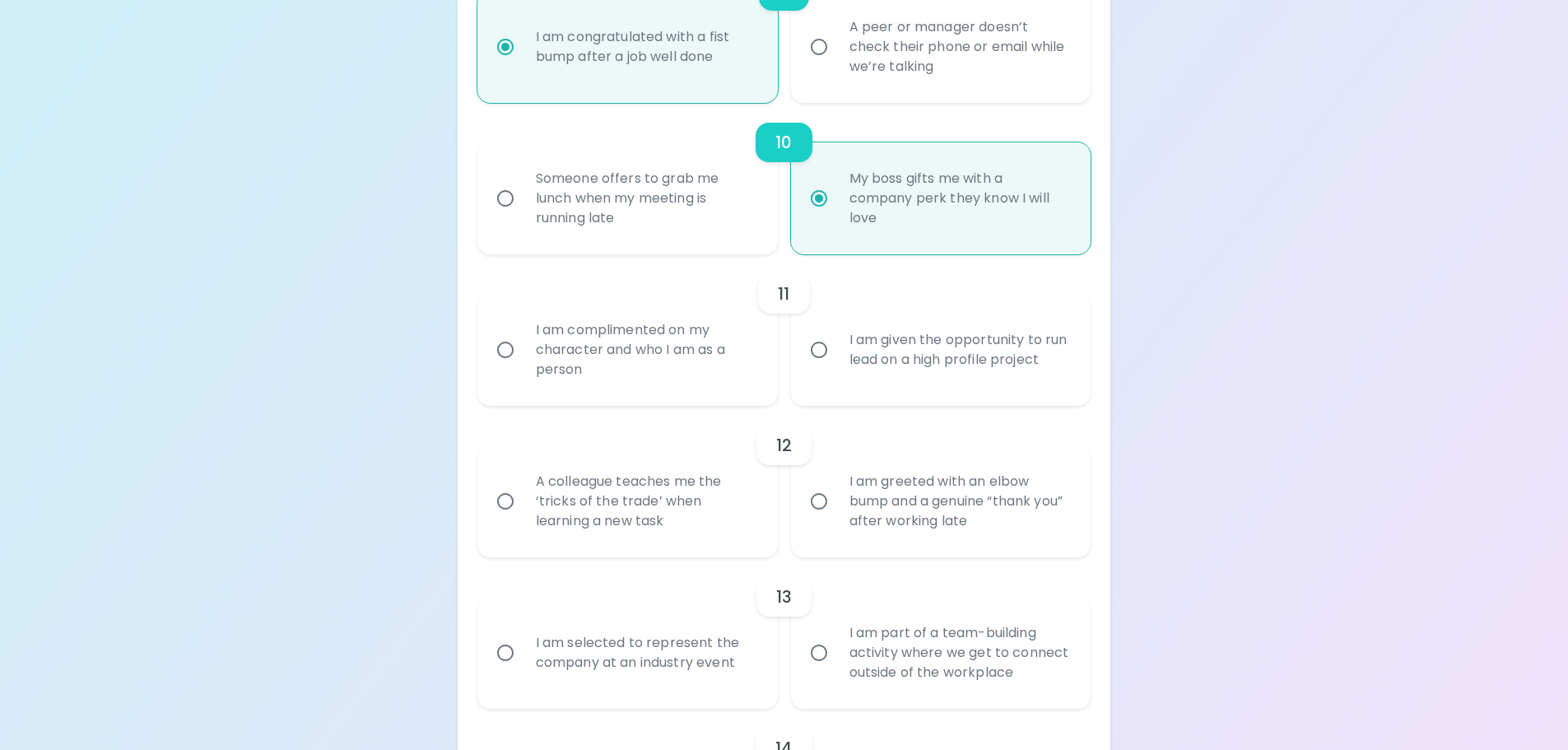
scroll to position [1669, 0]
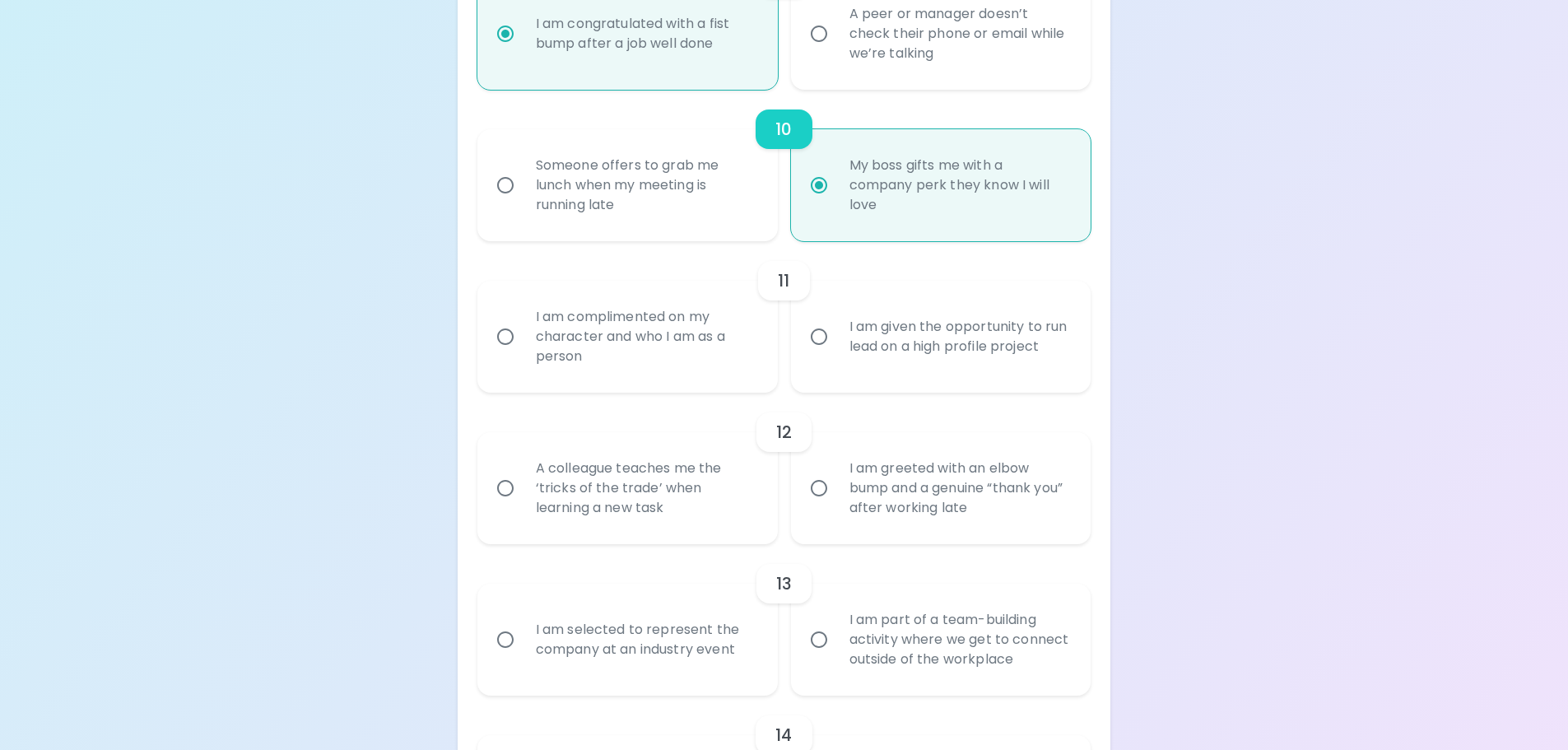
radio input "true"
click at [506, 336] on input "I am complimented on my character and who I am as a person" at bounding box center [505, 336] width 34 height 34
radio input "false"
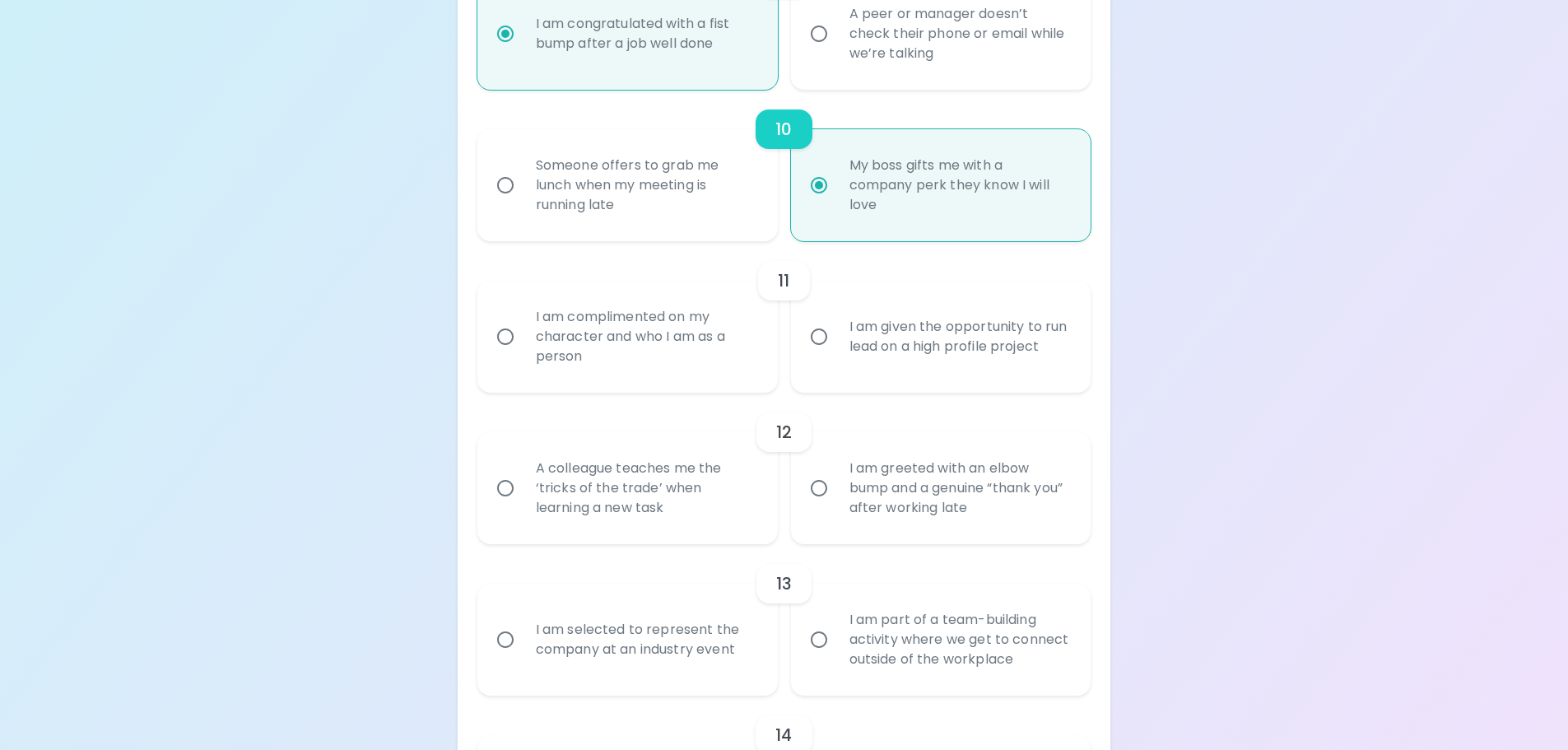
radio input "false"
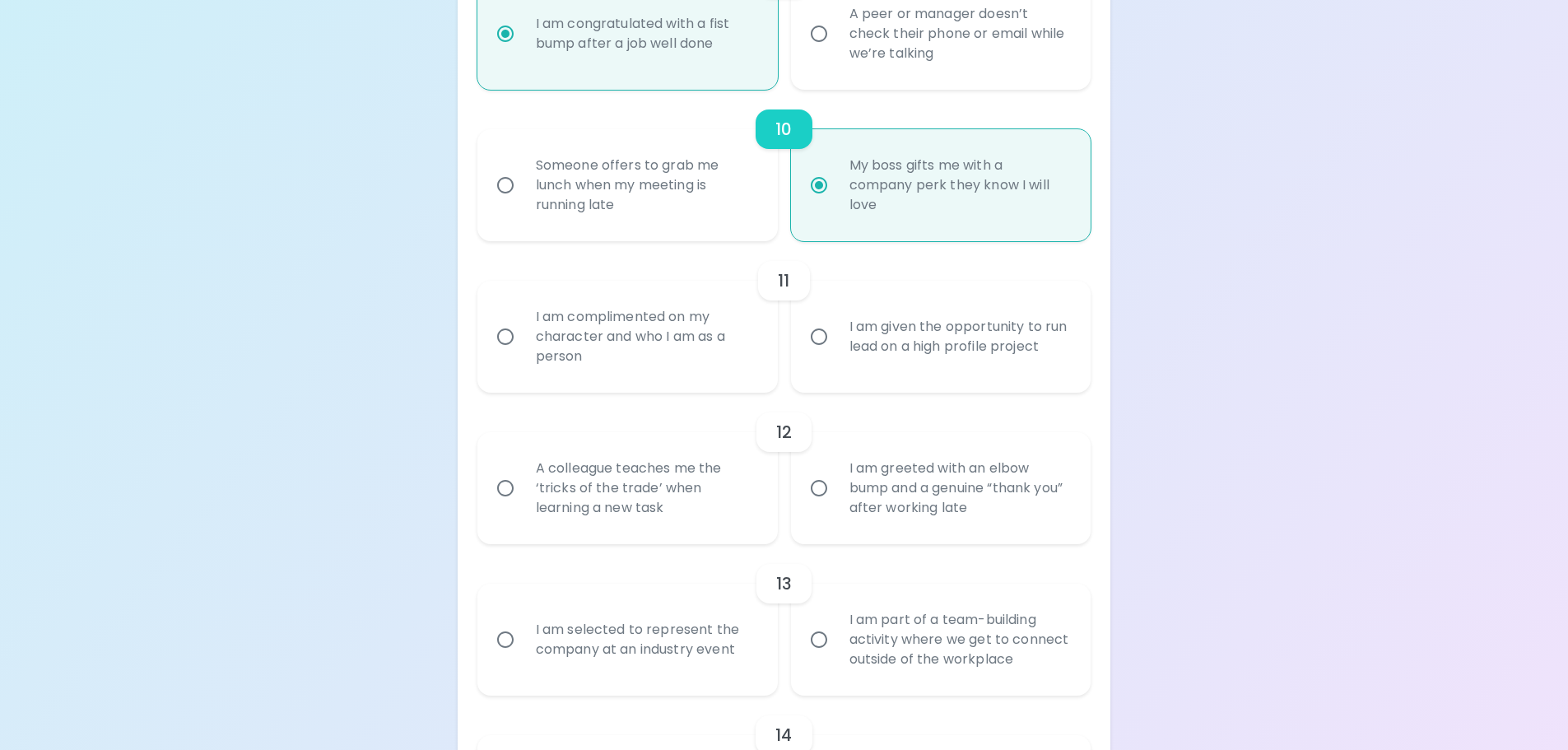
radio input "false"
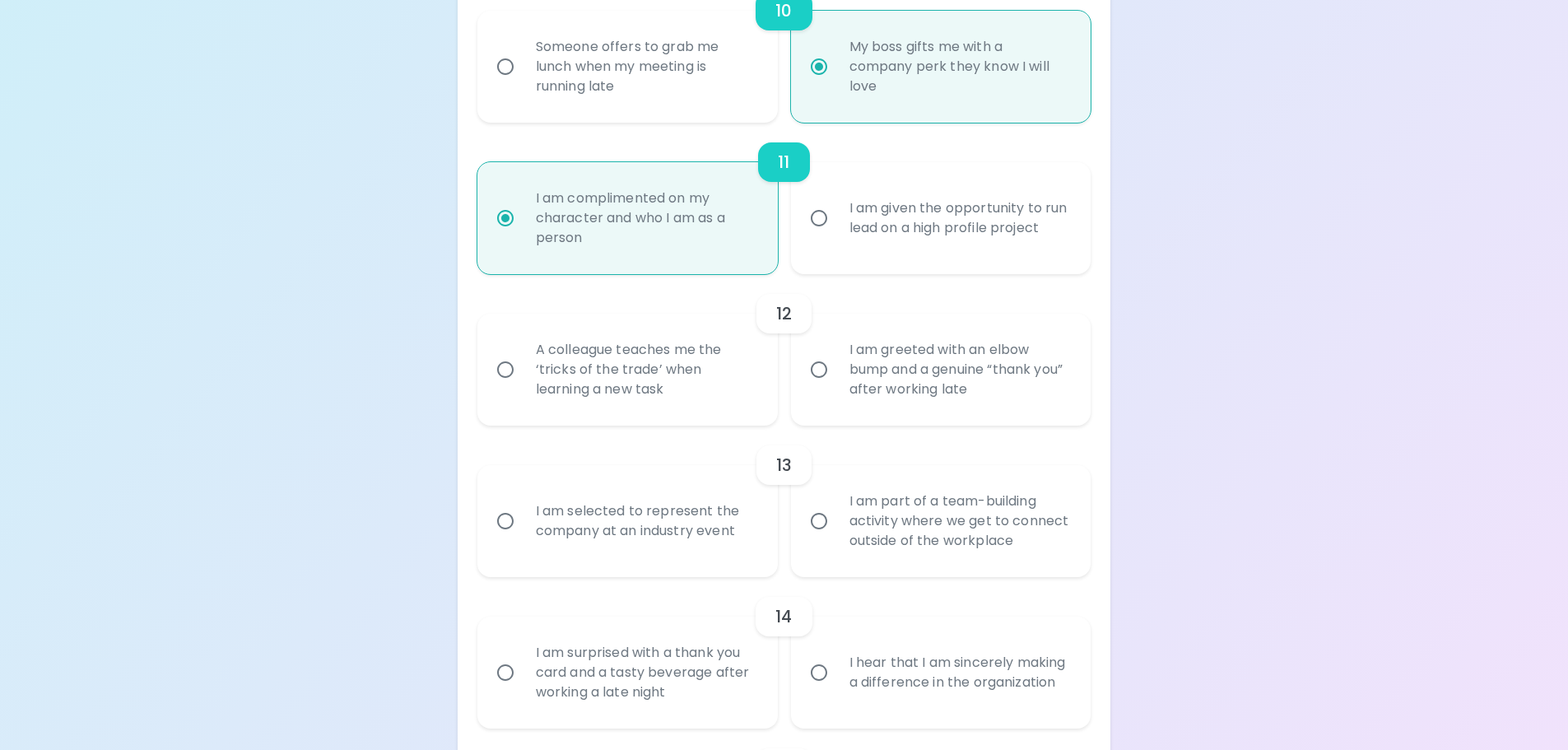
scroll to position [1800, 0]
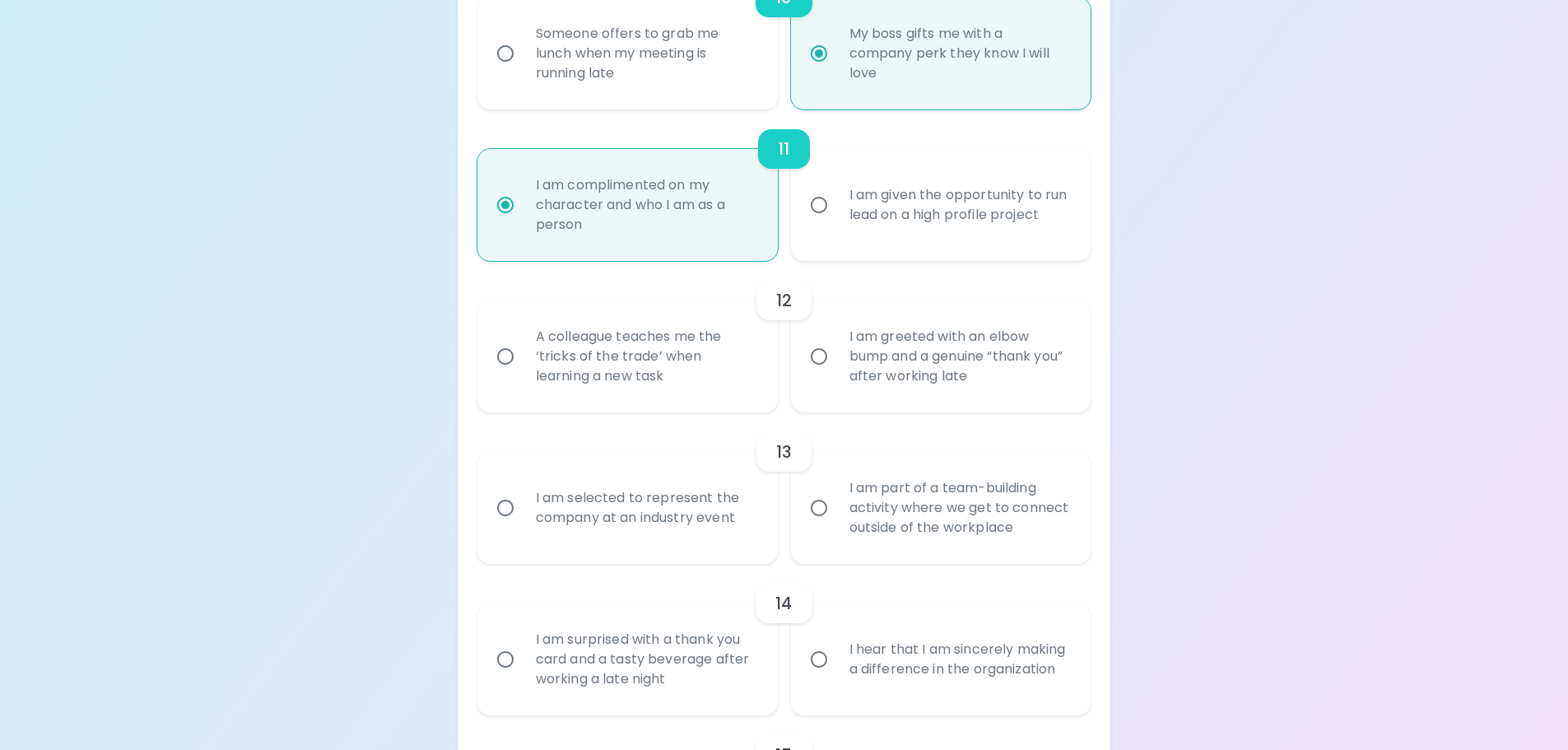
radio input "true"
click at [508, 360] on input "A colleague teaches me the ‘tricks of the trade’ when learning a new task" at bounding box center [505, 356] width 34 height 34
radio input "false"
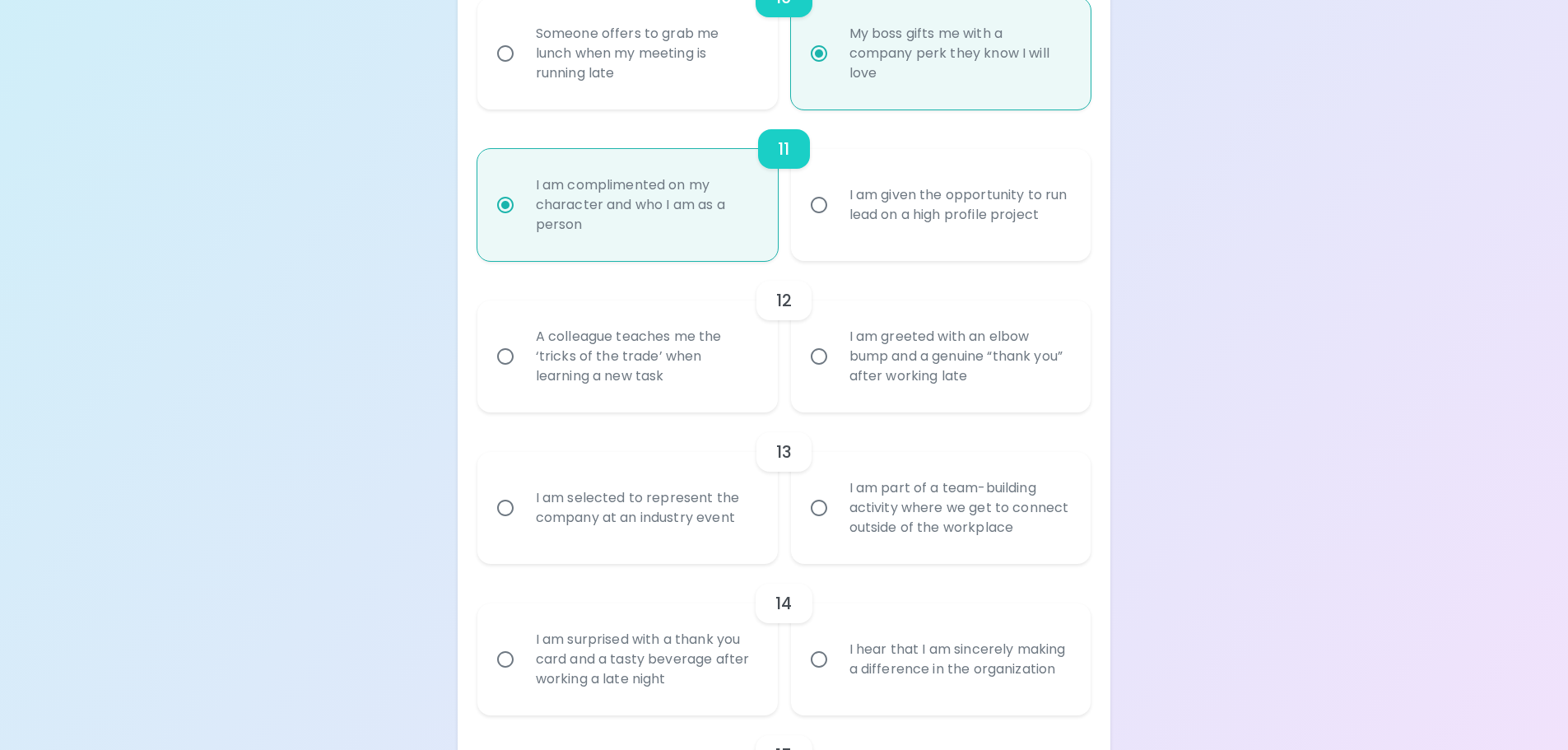
radio input "false"
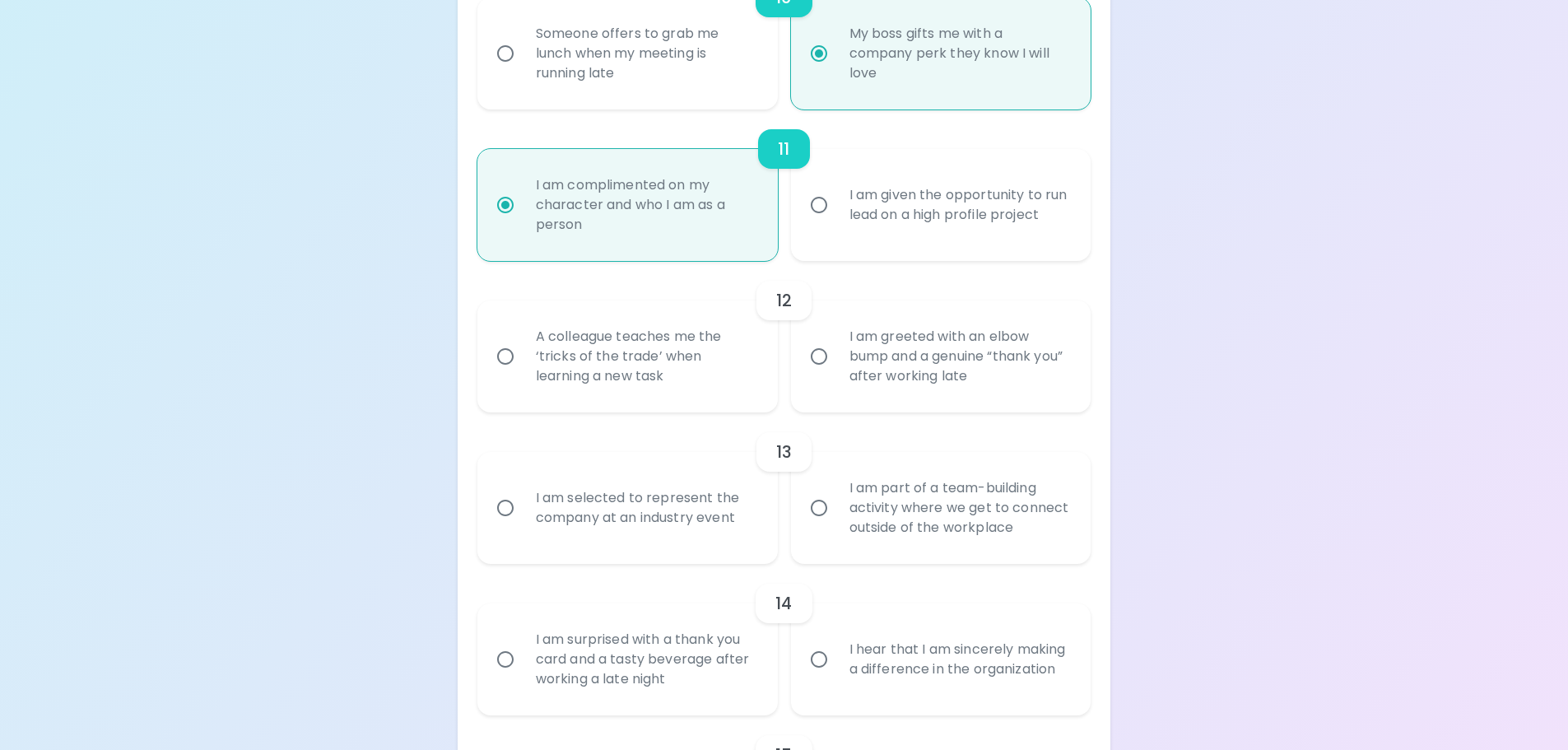
radio input "false"
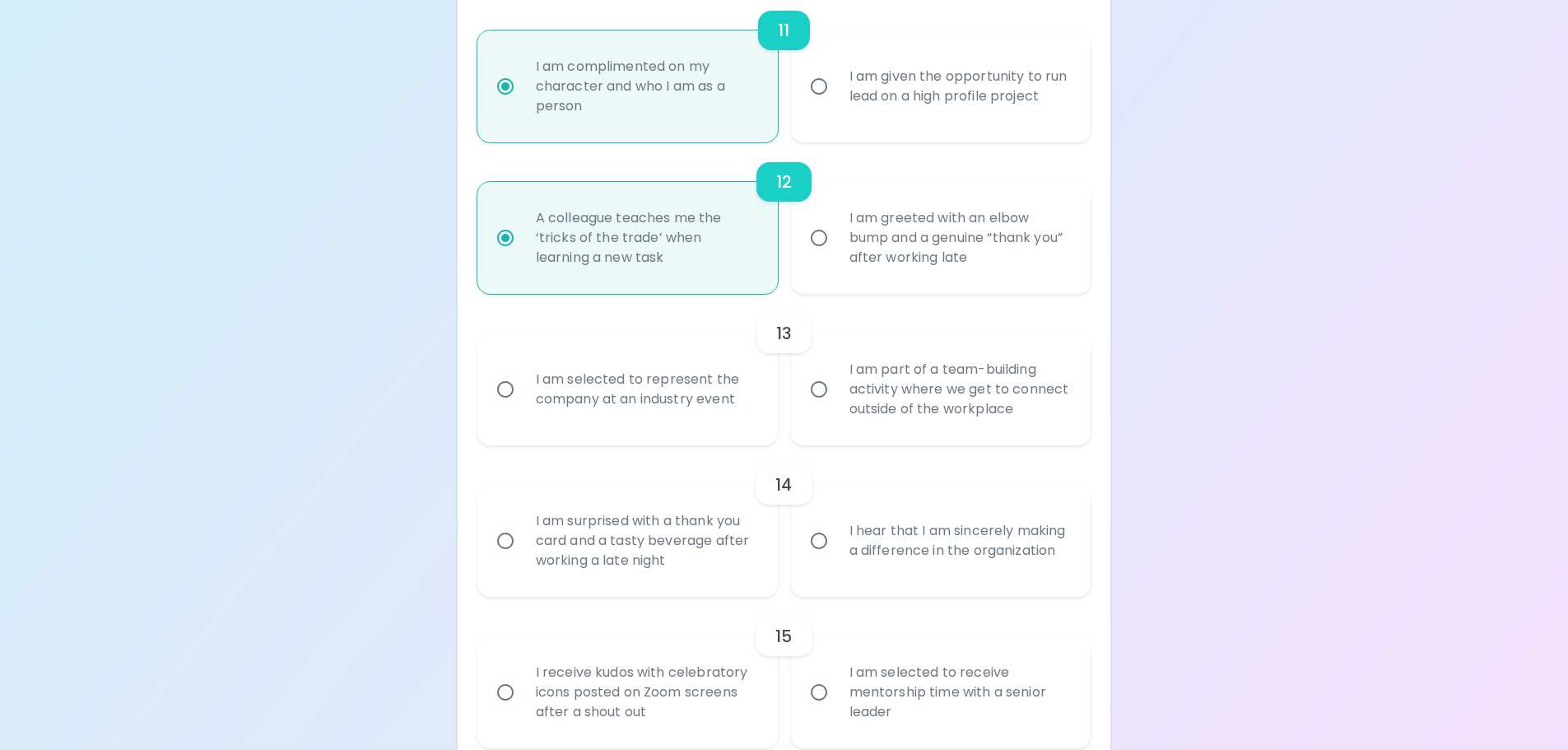
scroll to position [1931, 0]
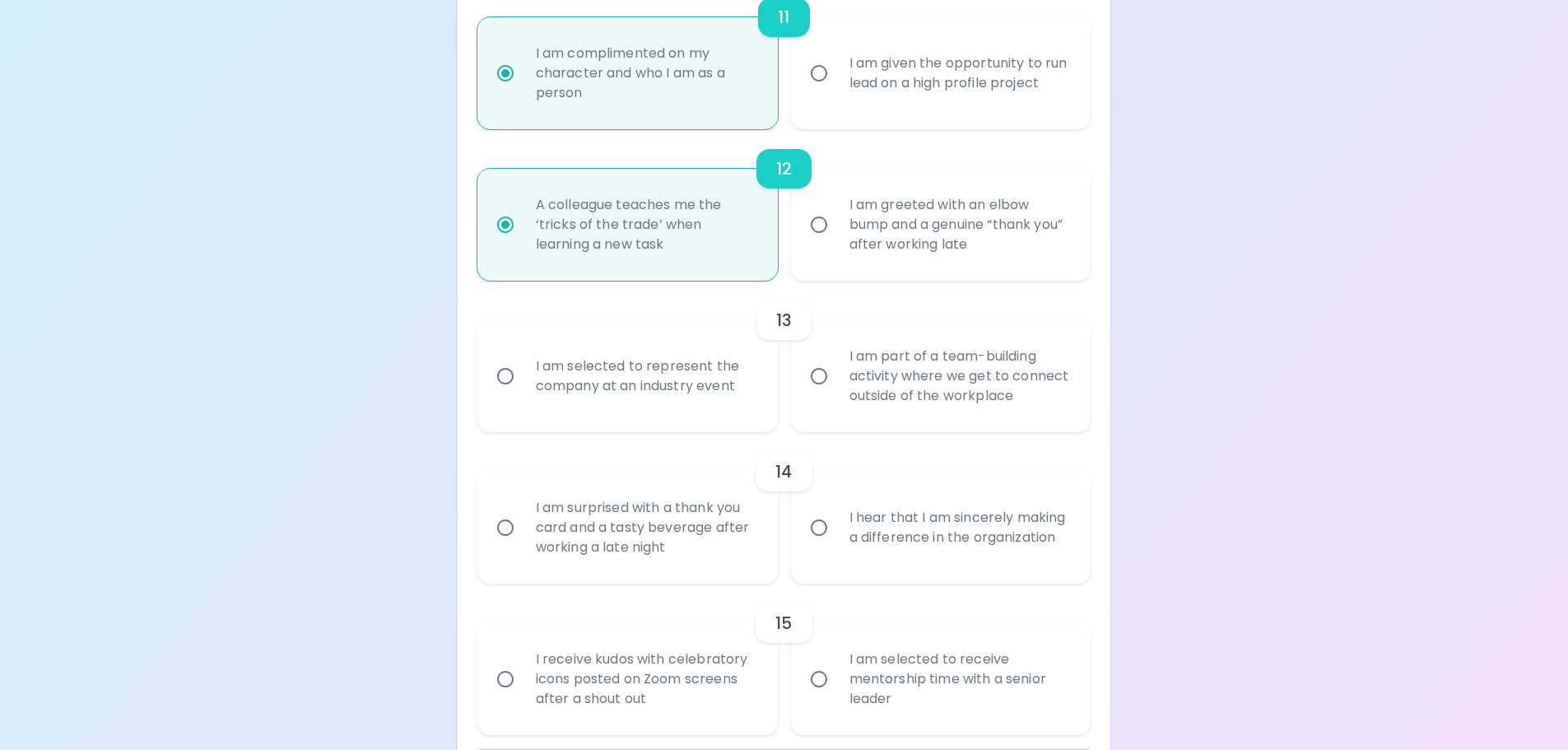
radio input "true"
click at [818, 373] on input "I am part of a team-building activity where we get to connect outside of the wo…" at bounding box center [818, 375] width 34 height 34
radio input "false"
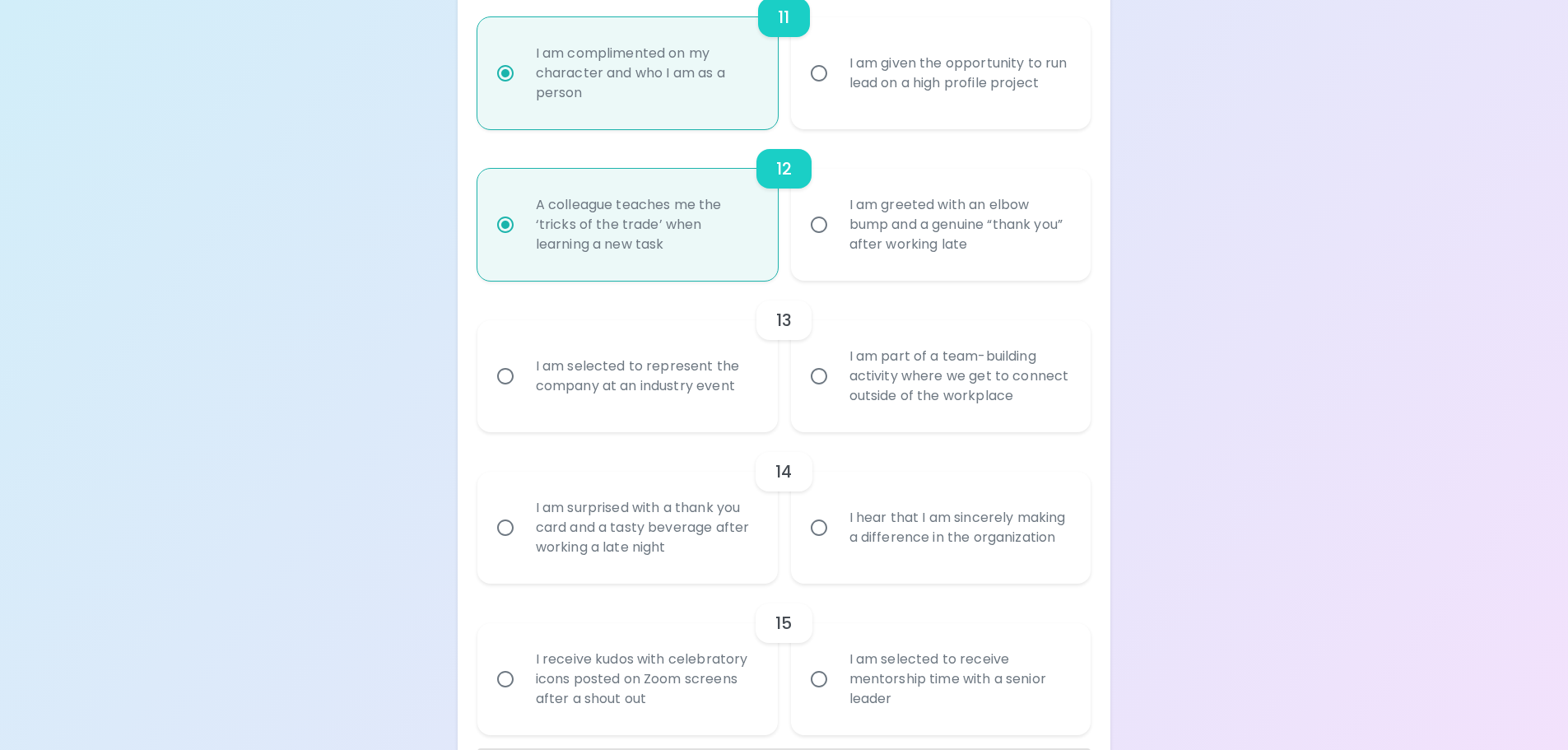
radio input "false"
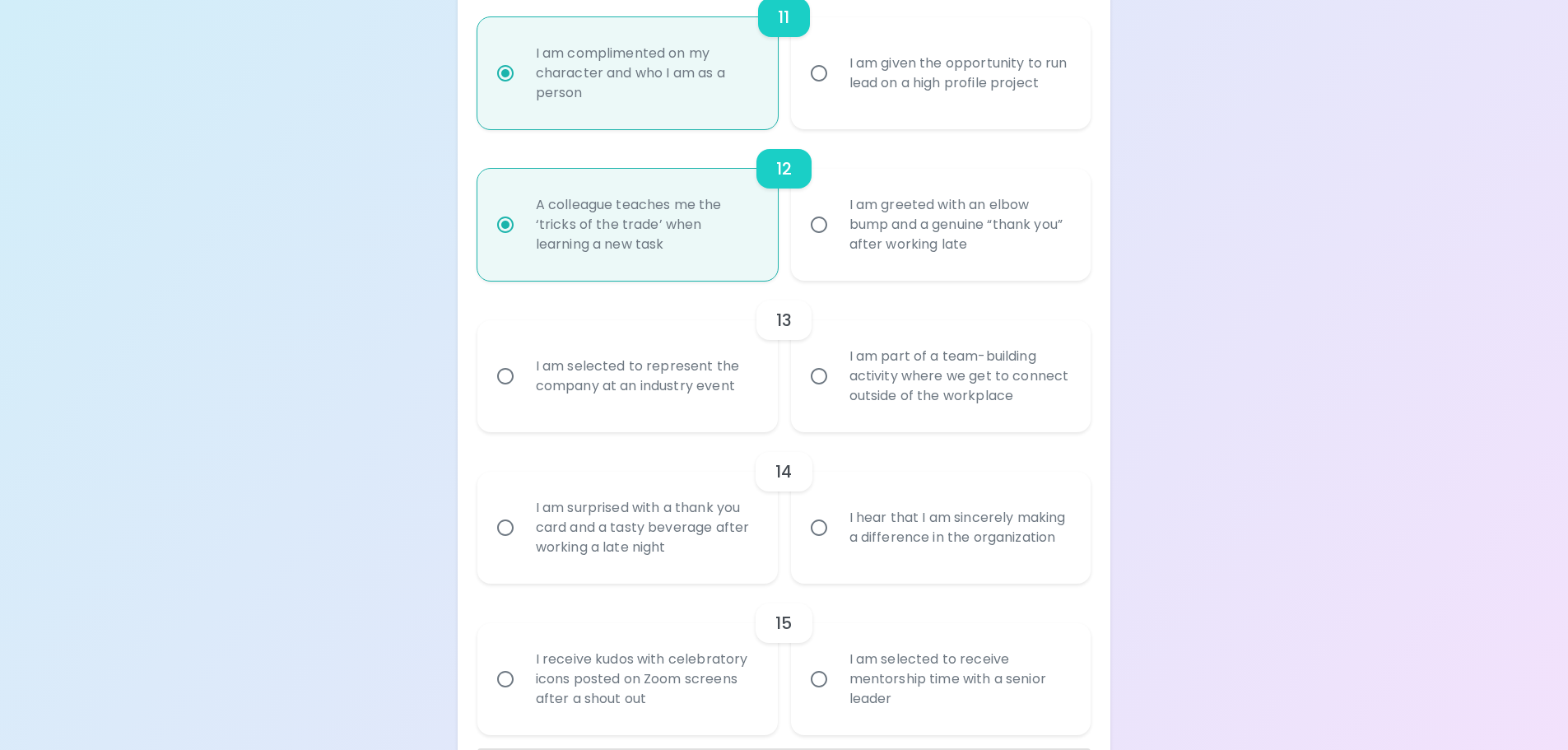
radio input "false"
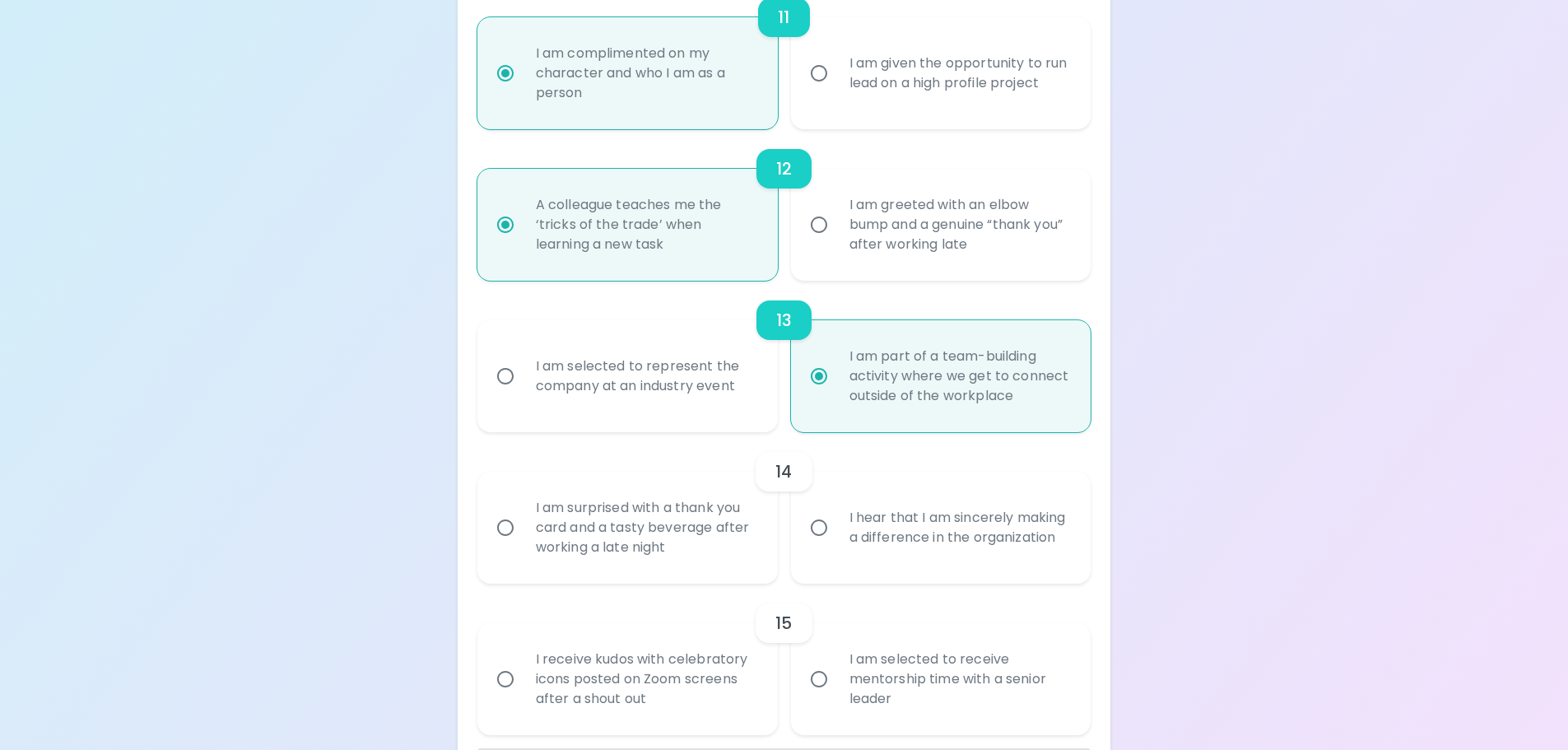
scroll to position [1998, 0]
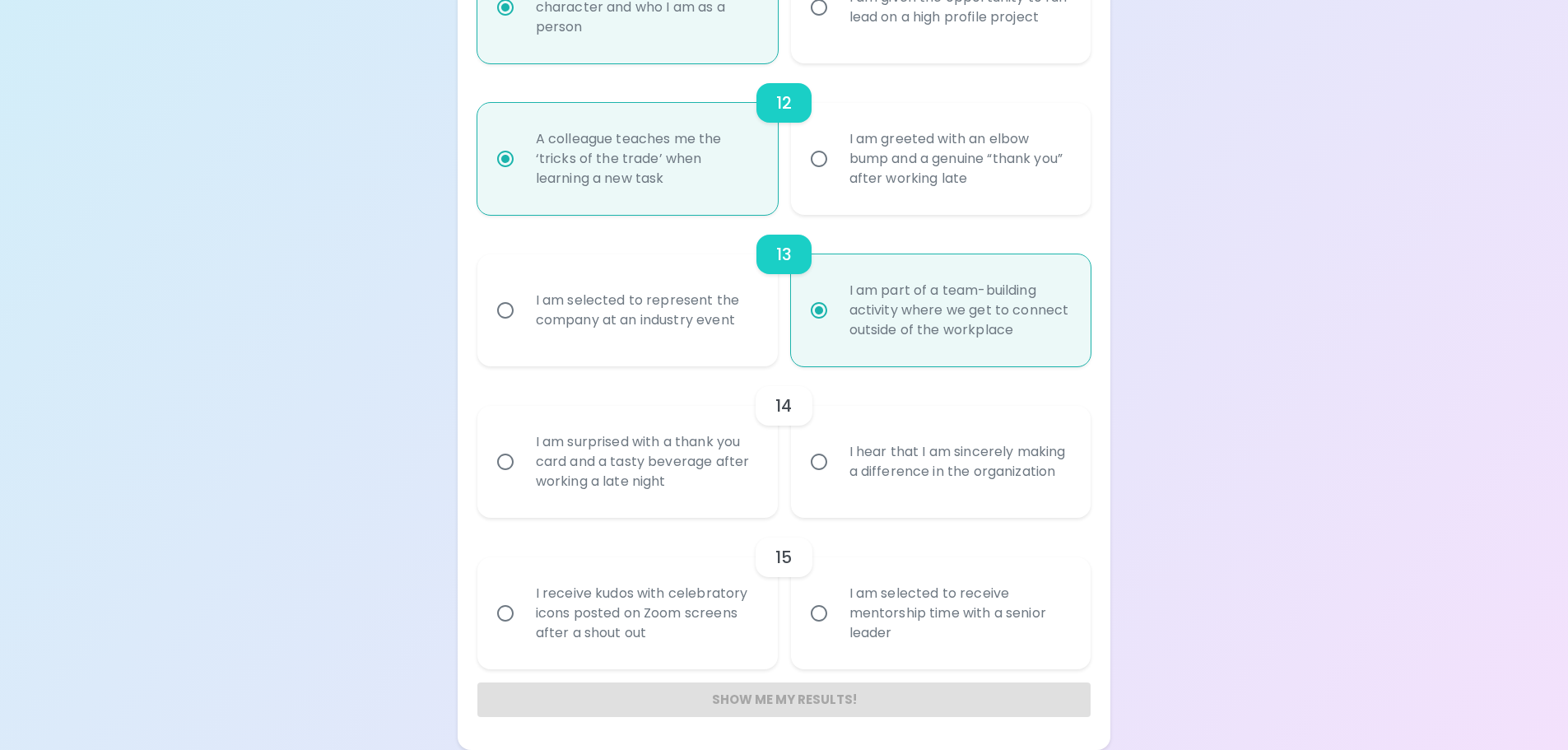
radio input "true"
click at [818, 463] on input "I hear that I am sincerely making a difference in the organization" at bounding box center [818, 461] width 34 height 34
radio input "false"
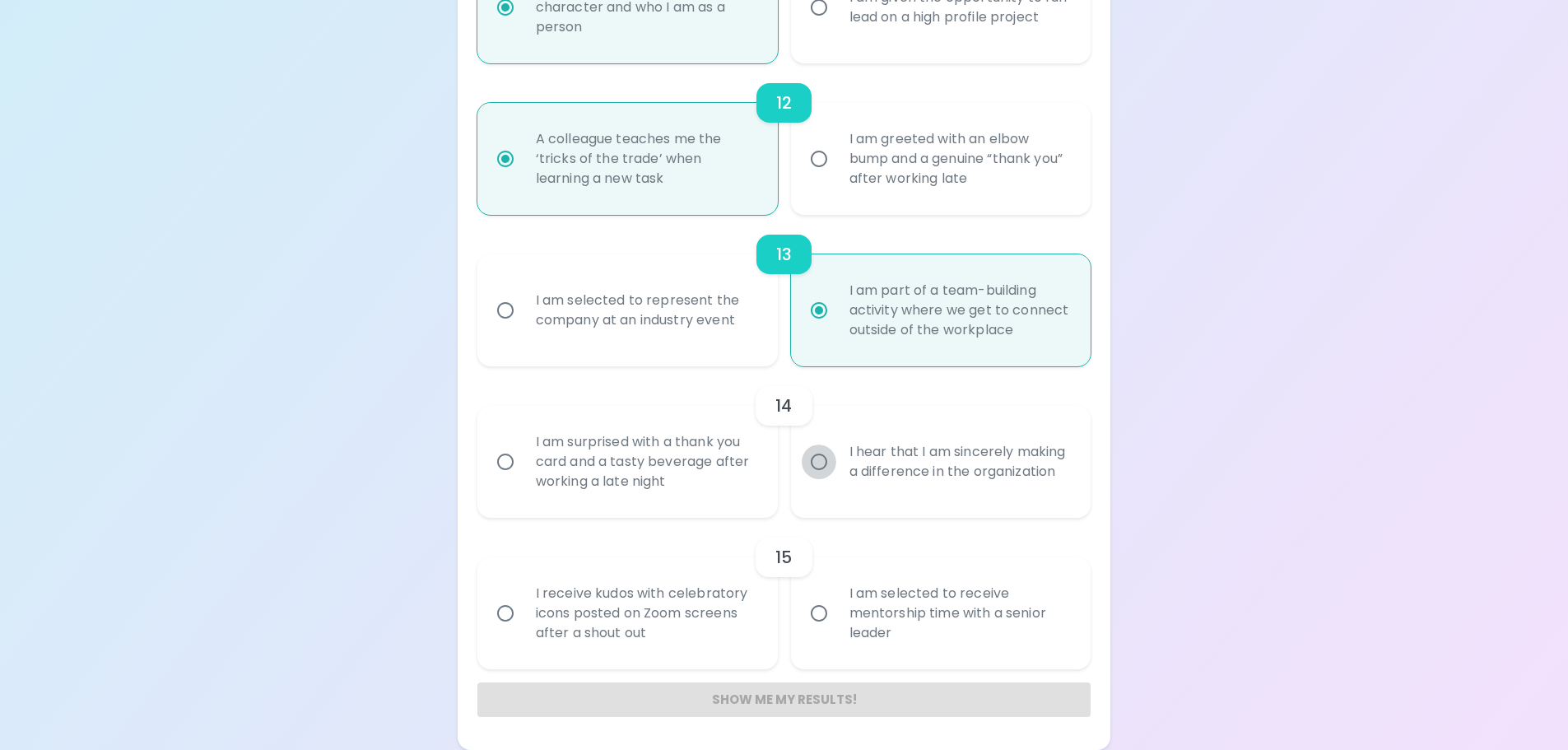
radio input "false"
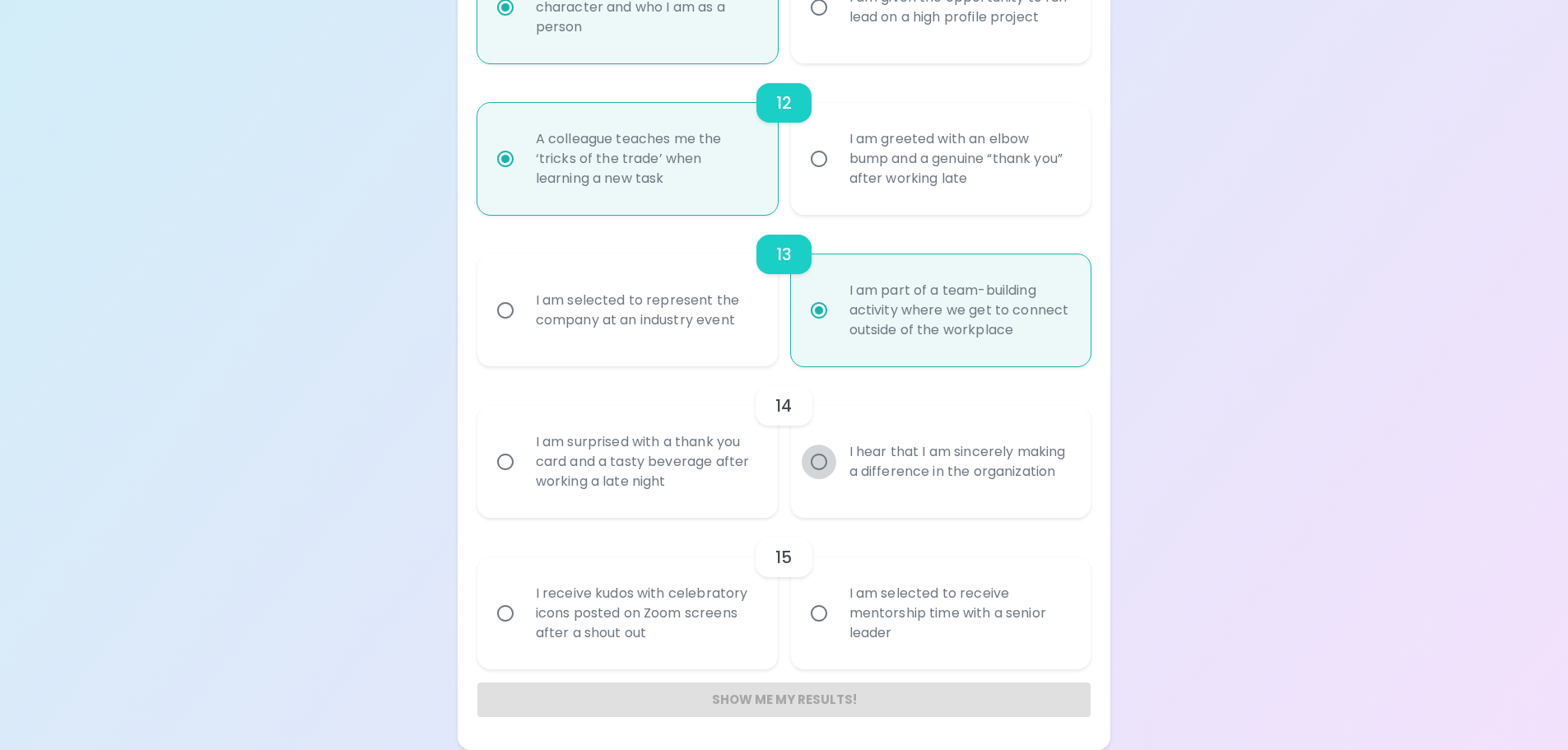
radio input "false"
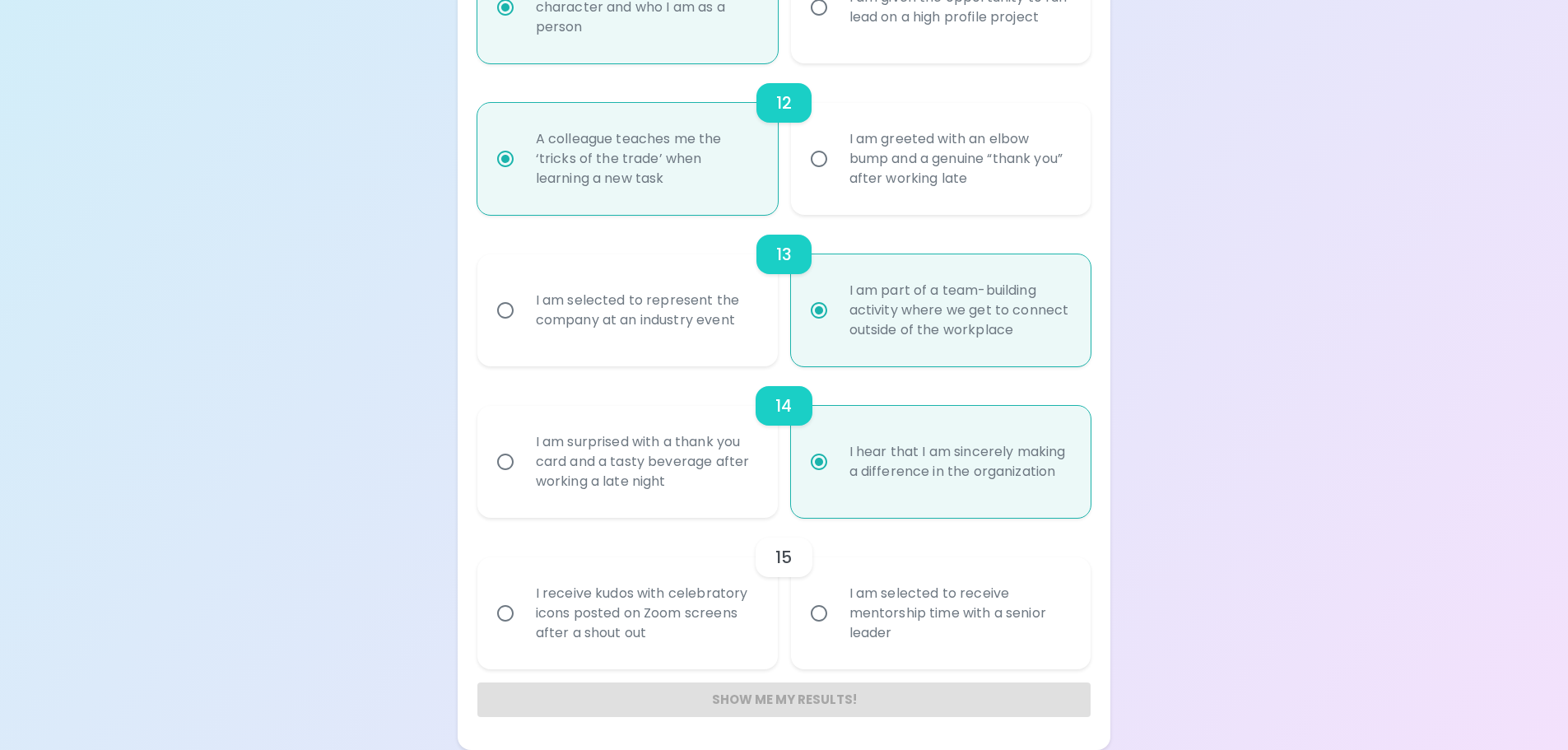
radio input "true"
click at [507, 610] on input "I receive kudos with celebratory icons posted on Zoom screens after a shout out" at bounding box center [505, 613] width 34 height 34
radio input "false"
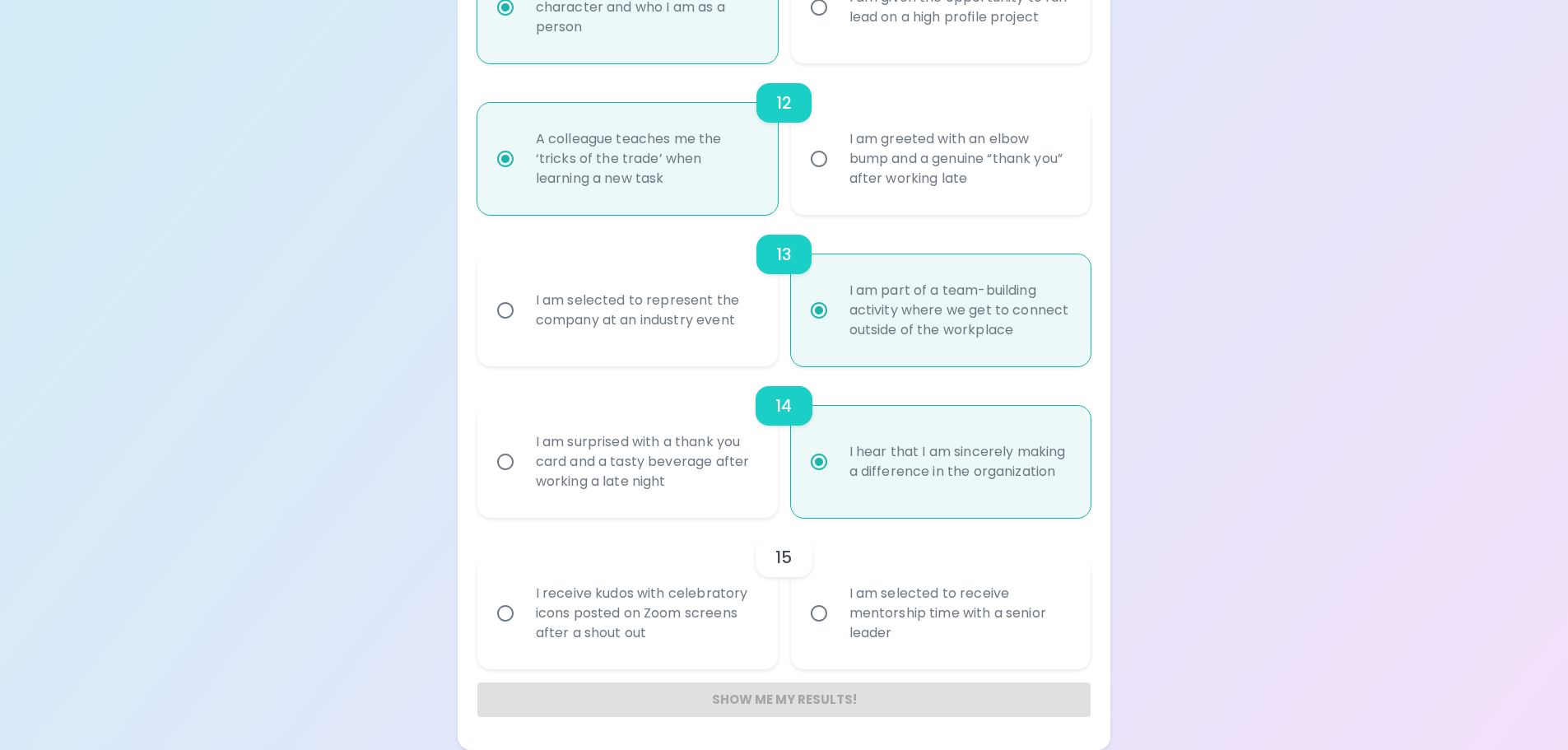
radio input "false"
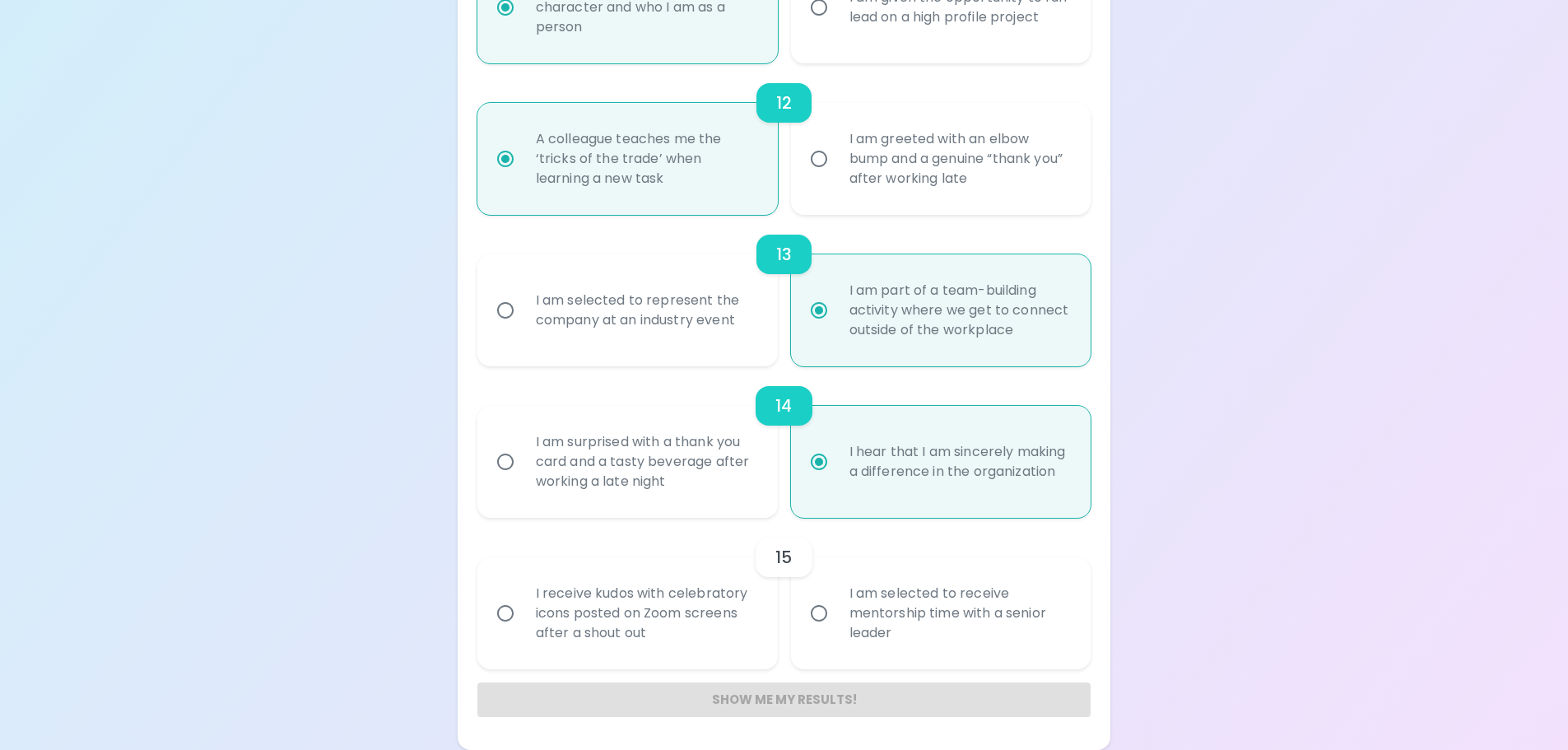
radio input "false"
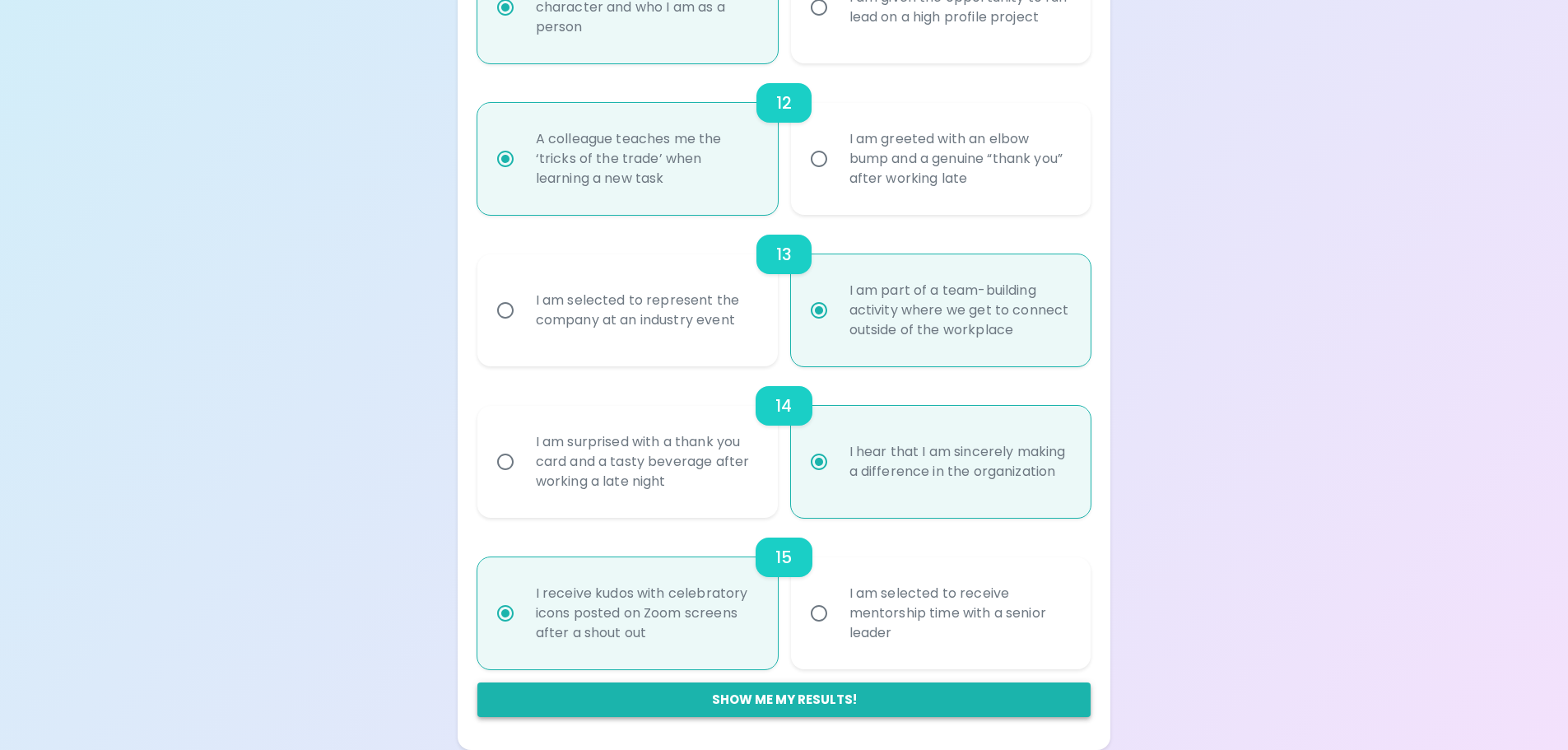
radio input "true"
click at [837, 702] on button "Show me my results!" at bounding box center [784, 700] width 614 height 34
radio input "false"
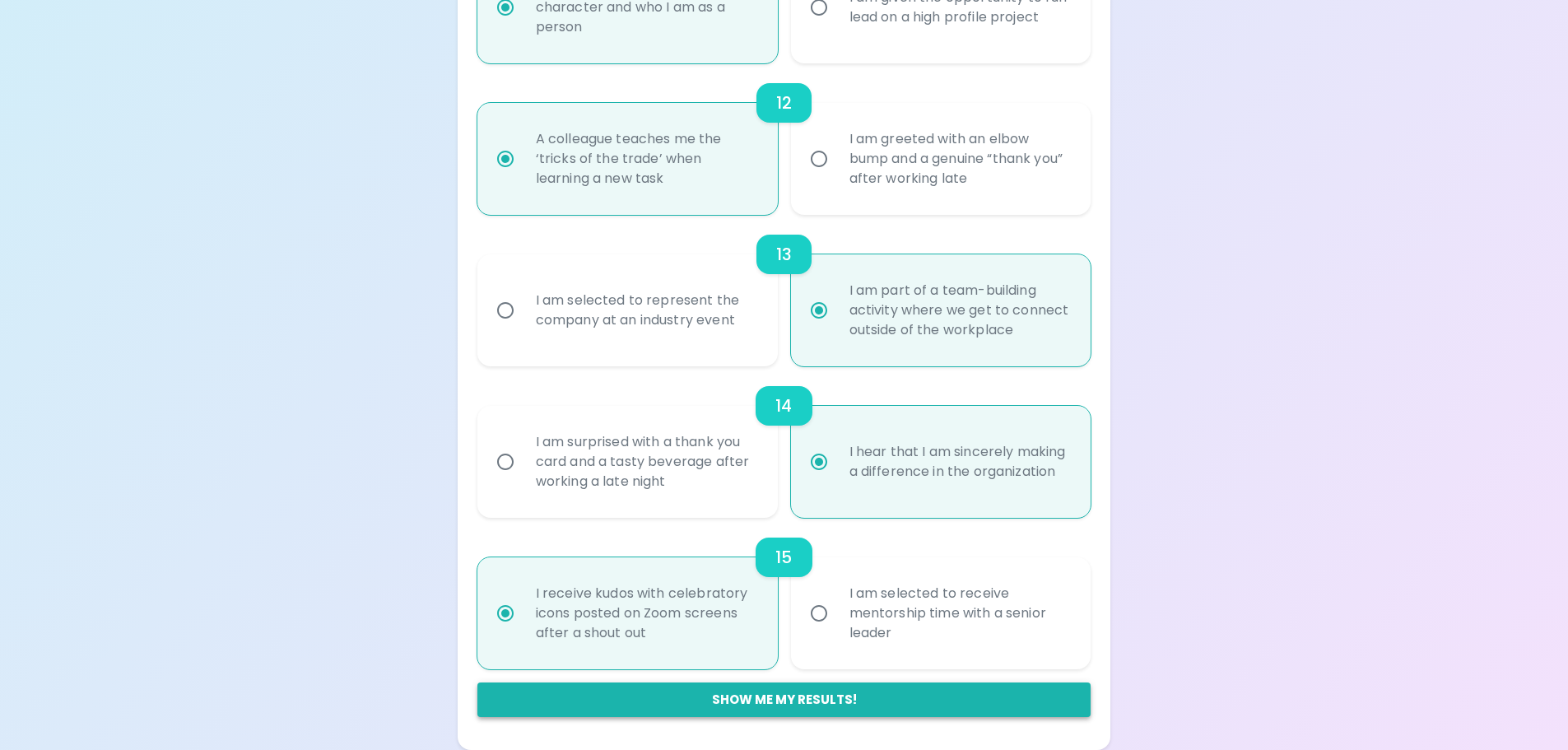
radio input "false"
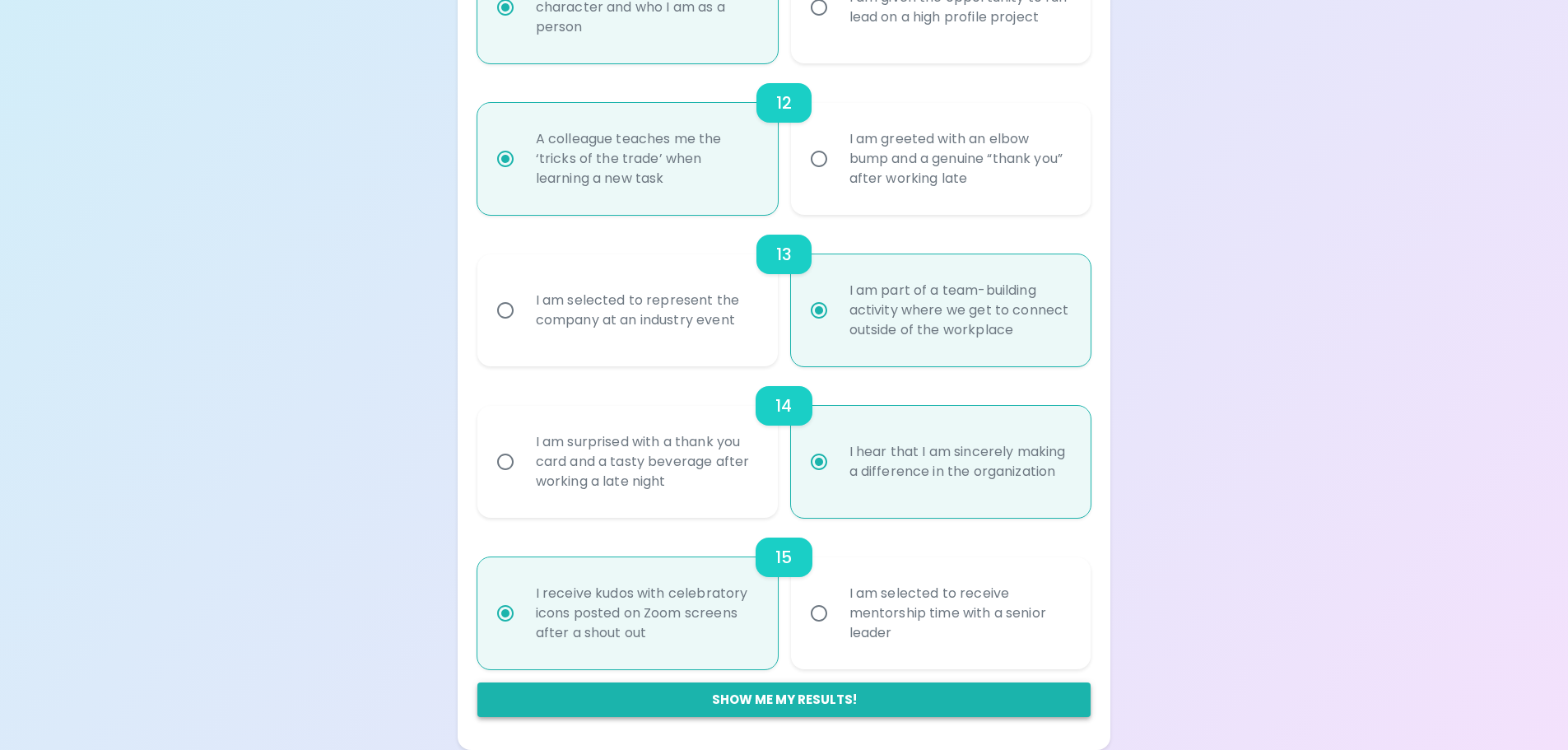
radio input "false"
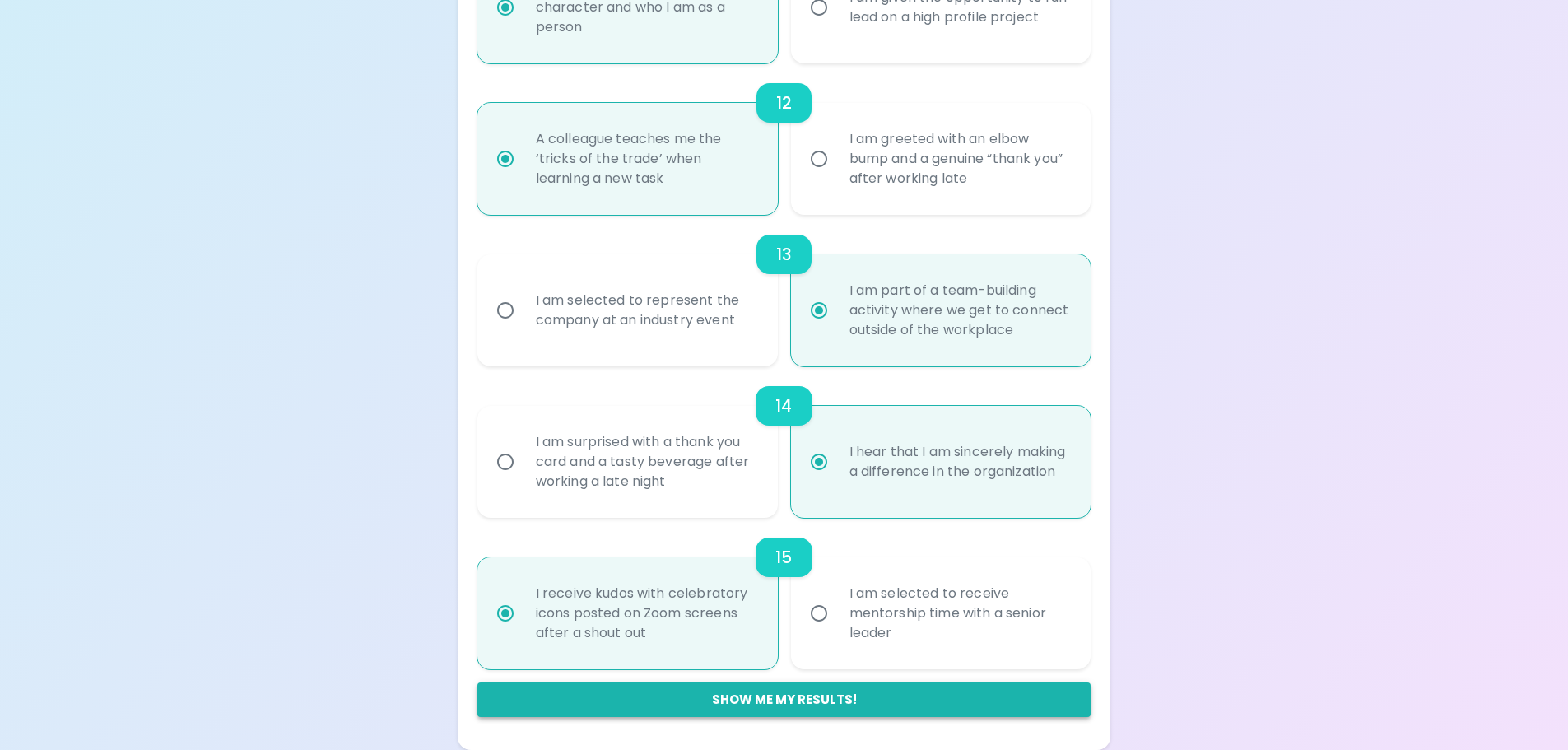
radio input "false"
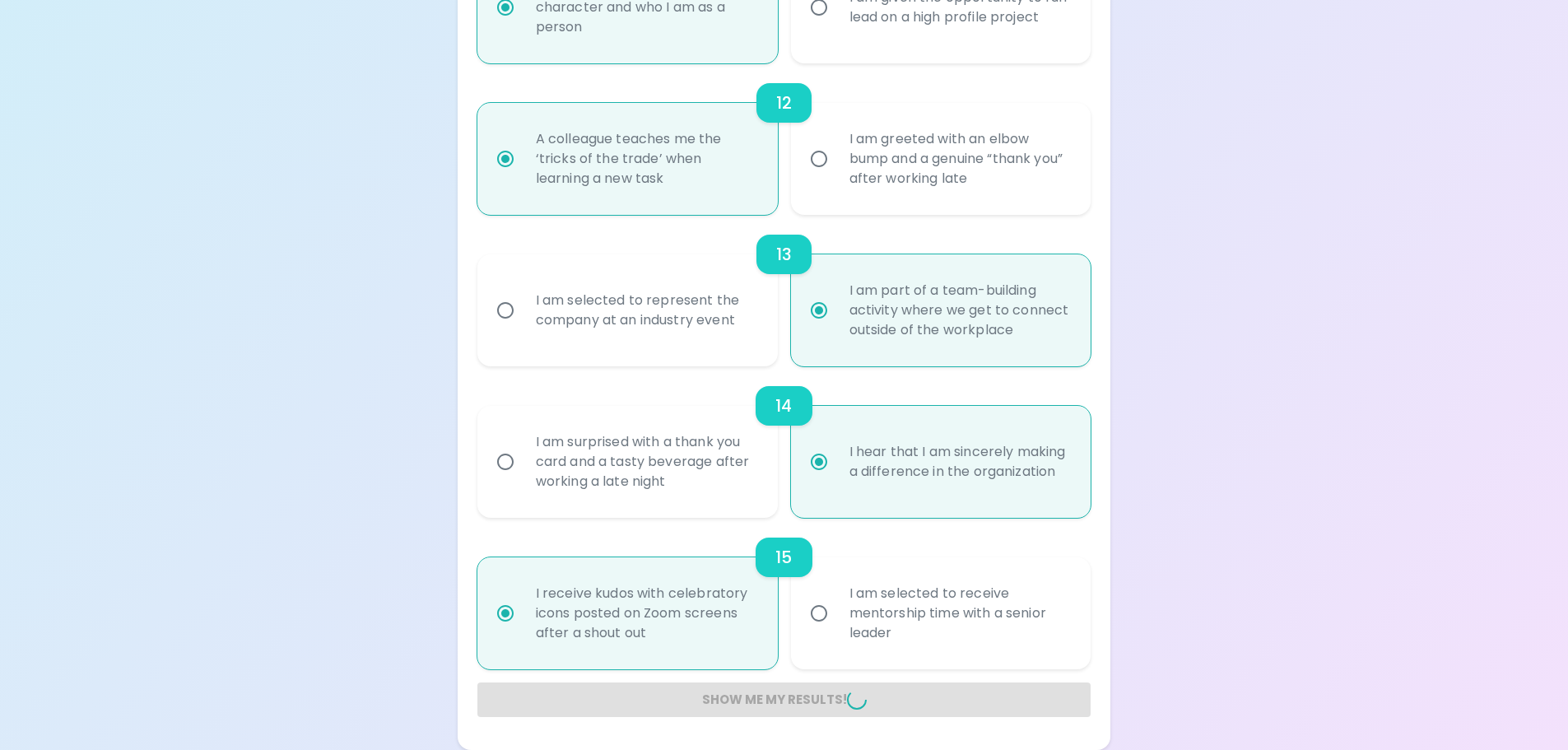
radio input "false"
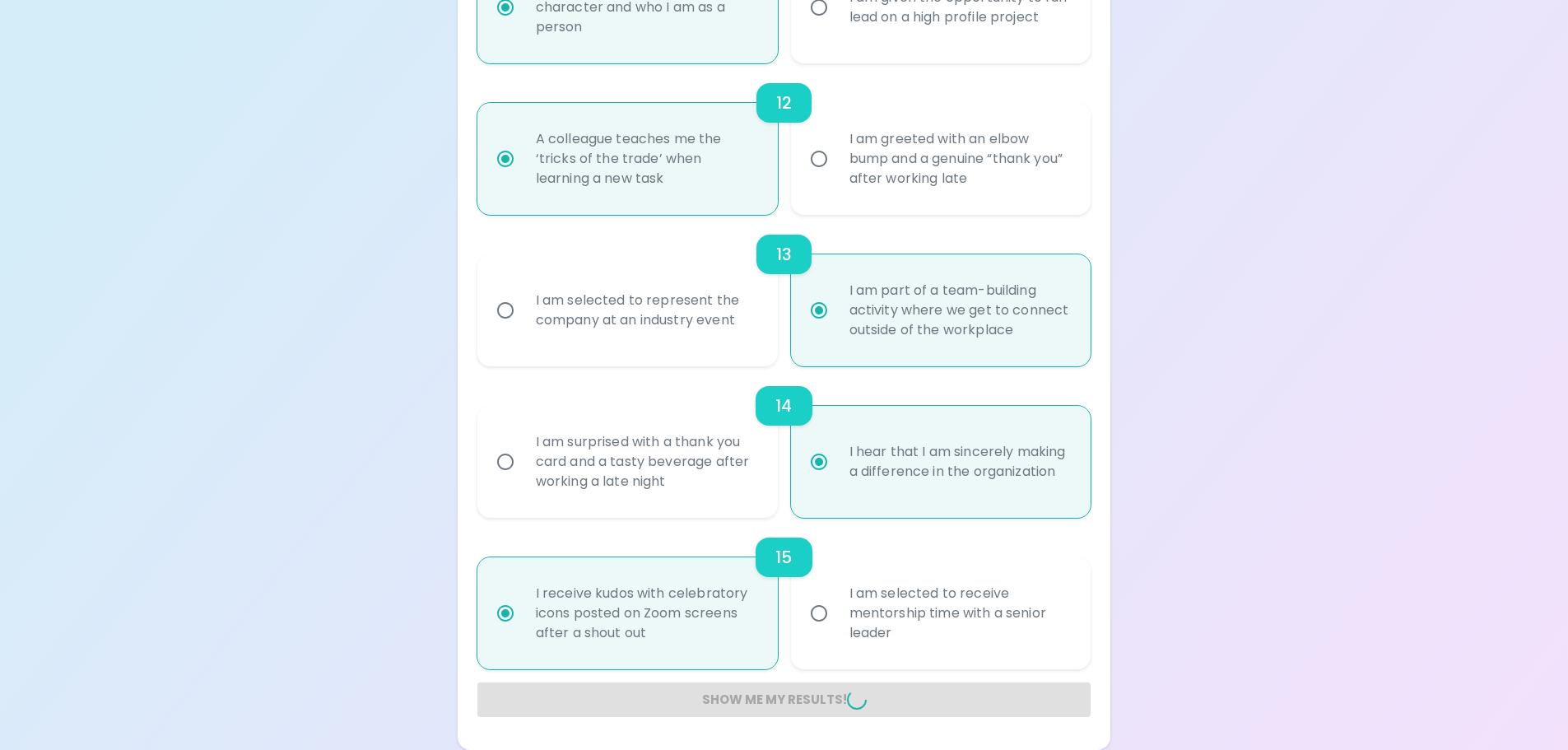
radio input "false"
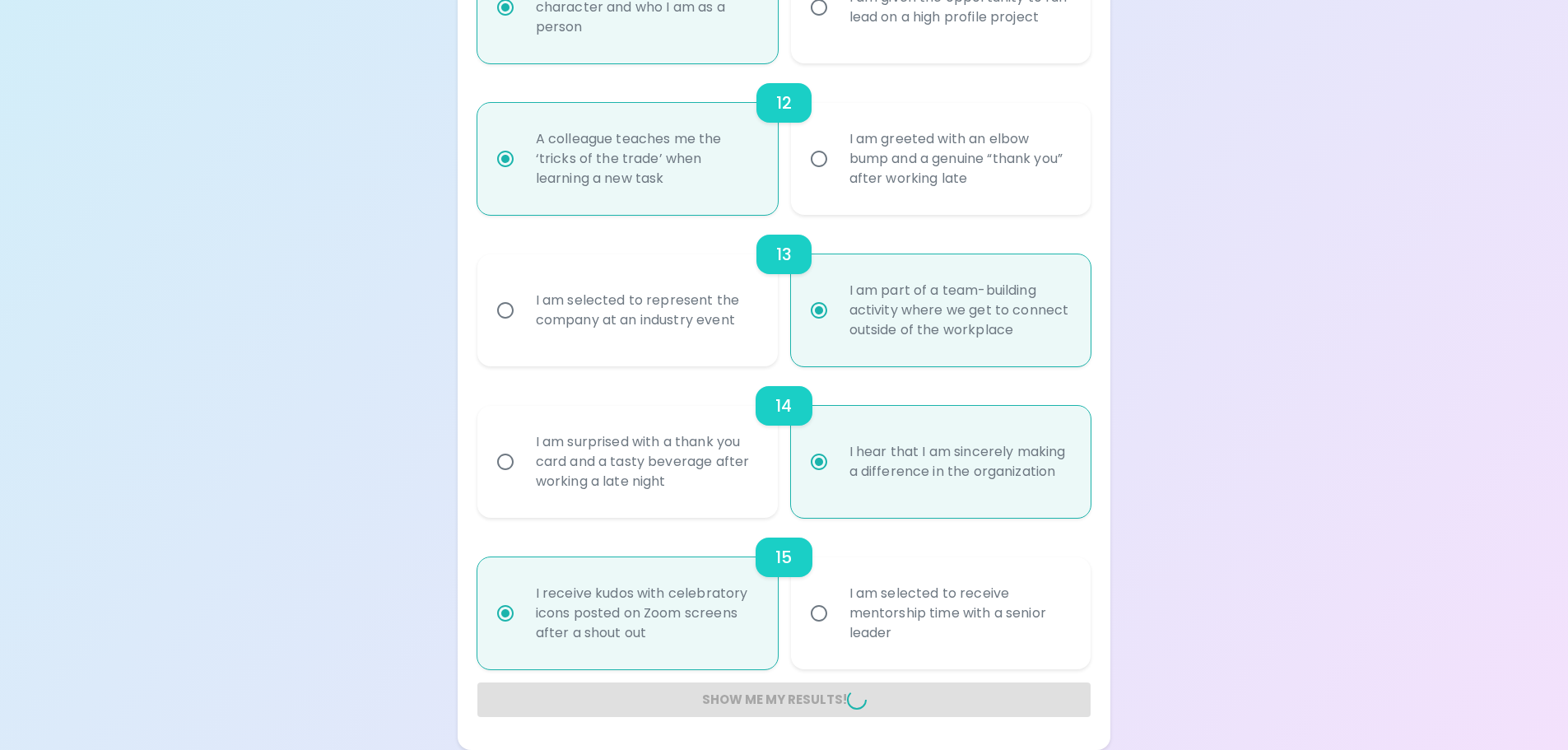
radio input "false"
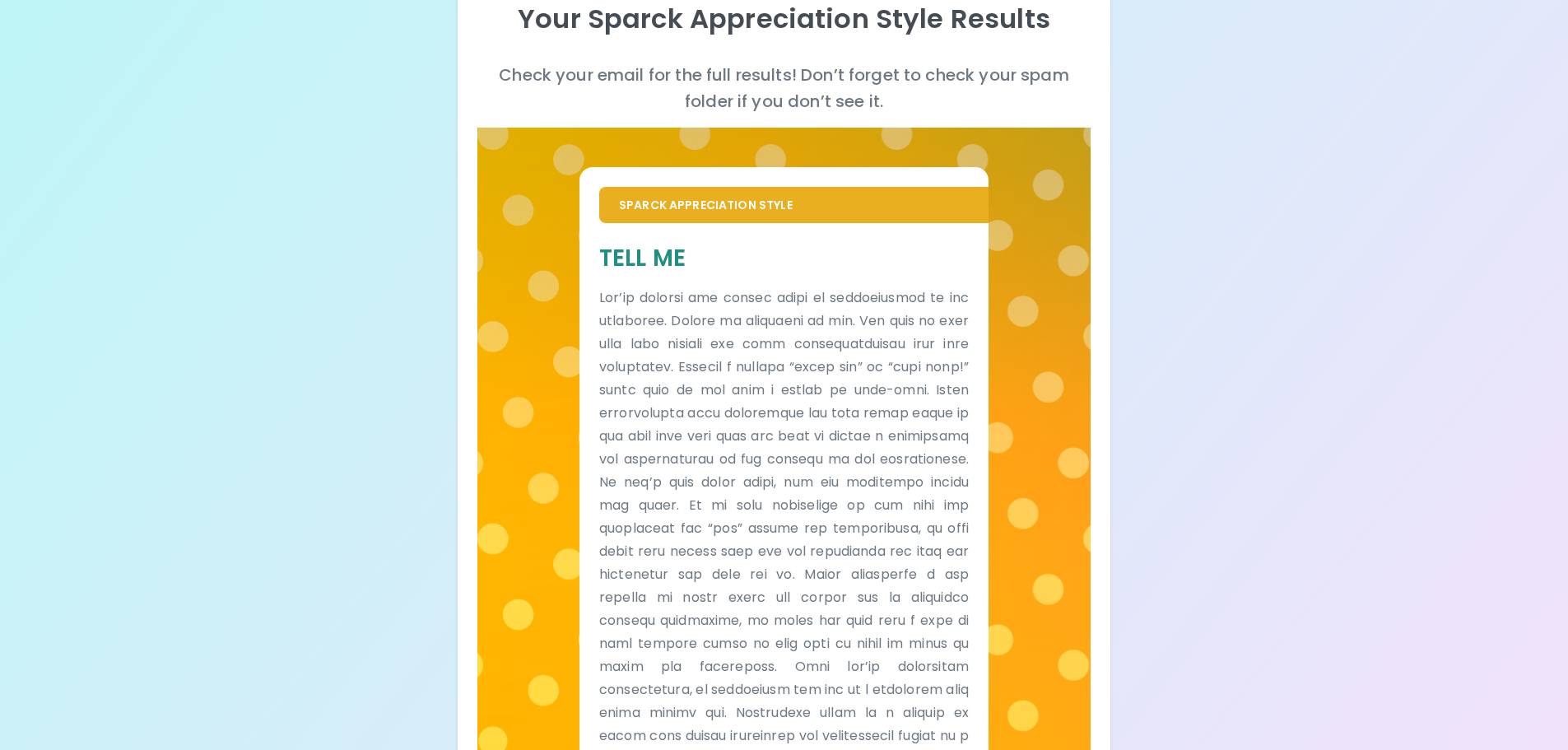
scroll to position [0, 0]
